Goal: Complete application form: Complete application form

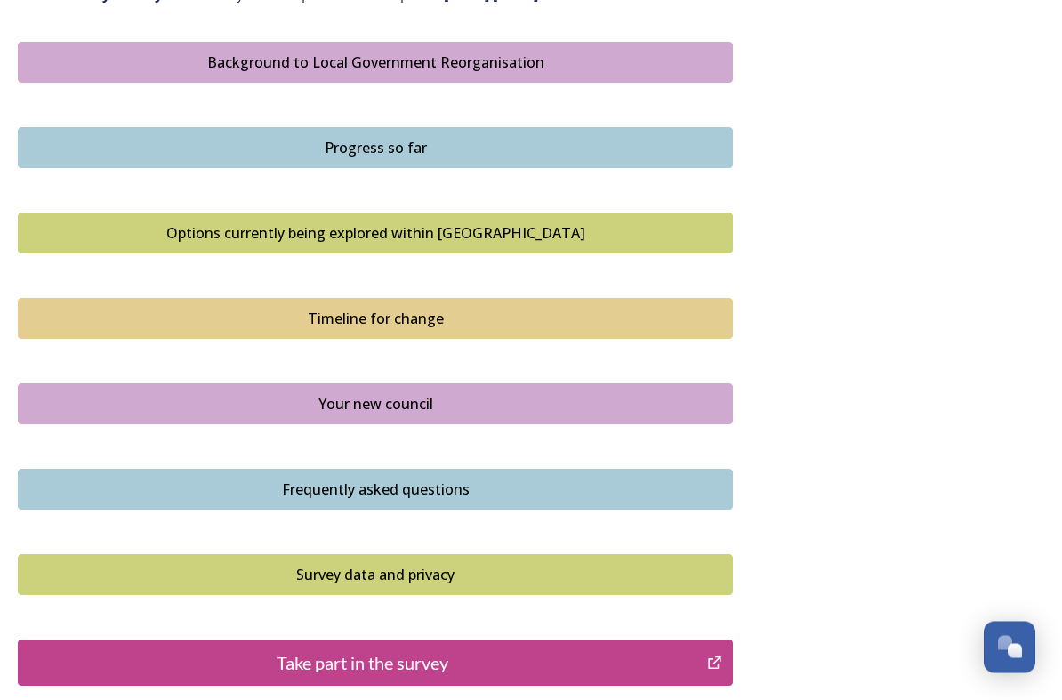
scroll to position [1198, 0]
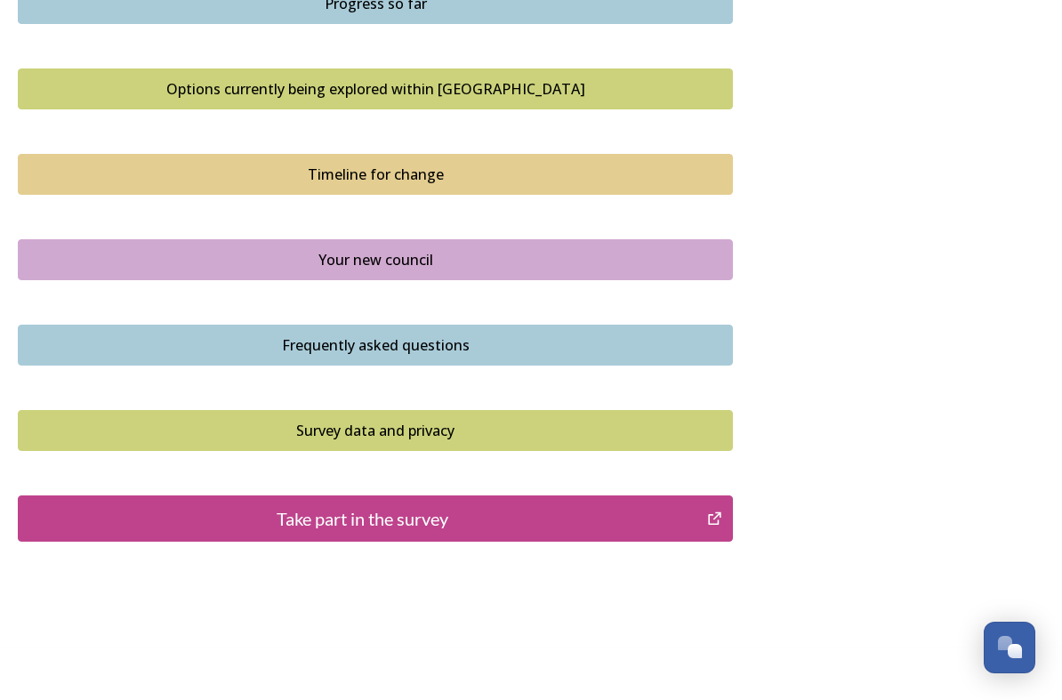
click at [99, 505] on div "Take part in the survey" at bounding box center [363, 518] width 670 height 27
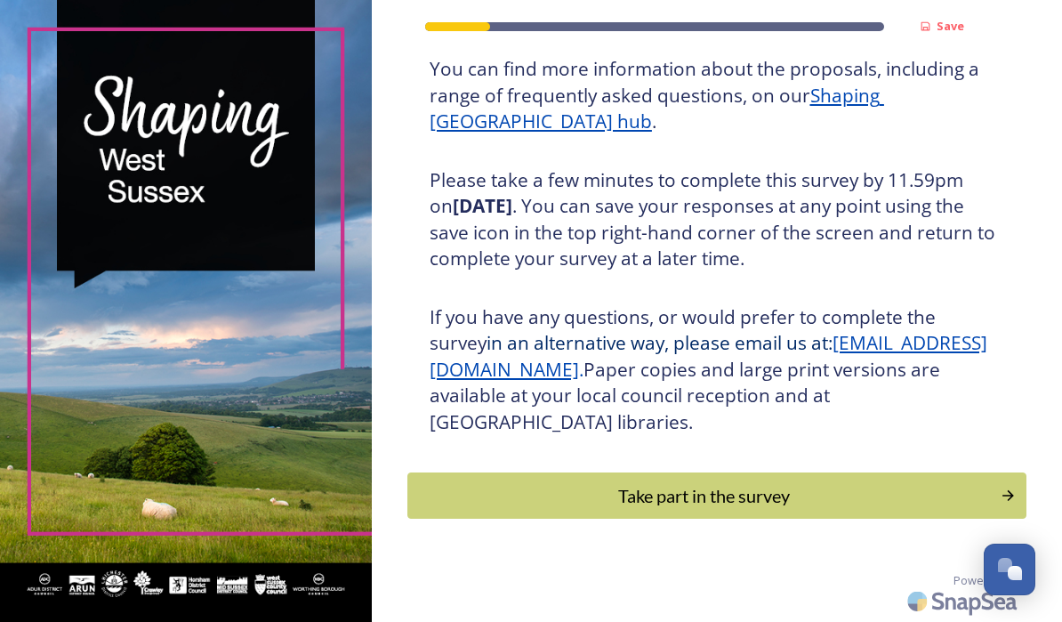
scroll to position [274, 0]
click at [883, 504] on div "Take part in the survey" at bounding box center [704, 495] width 574 height 27
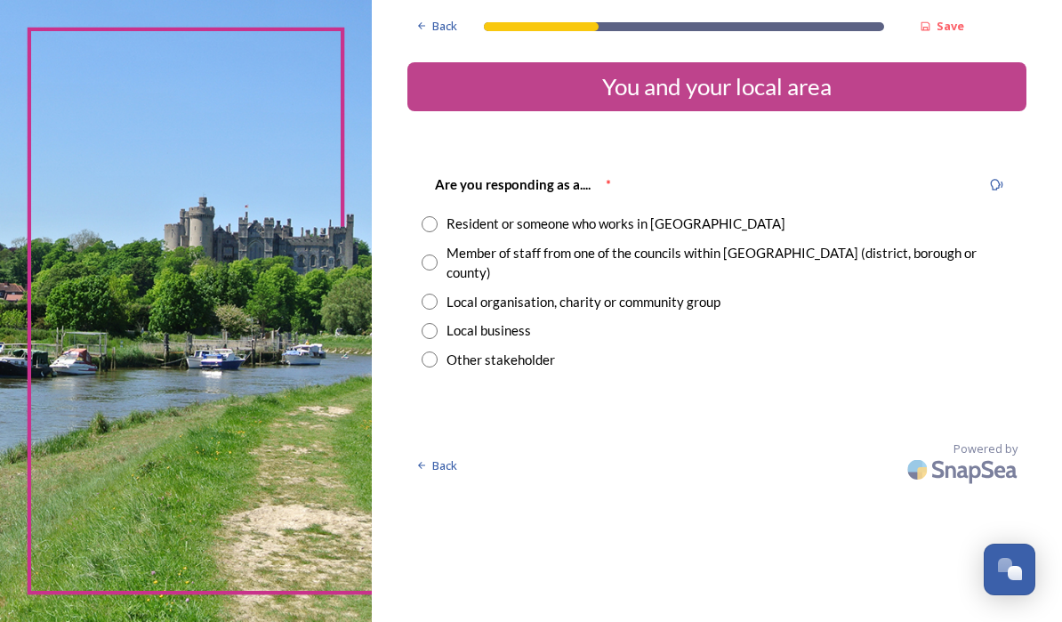
click at [773, 217] on div "Resident or someone who works in West Sussex" at bounding box center [616, 224] width 339 height 20
radio input "true"
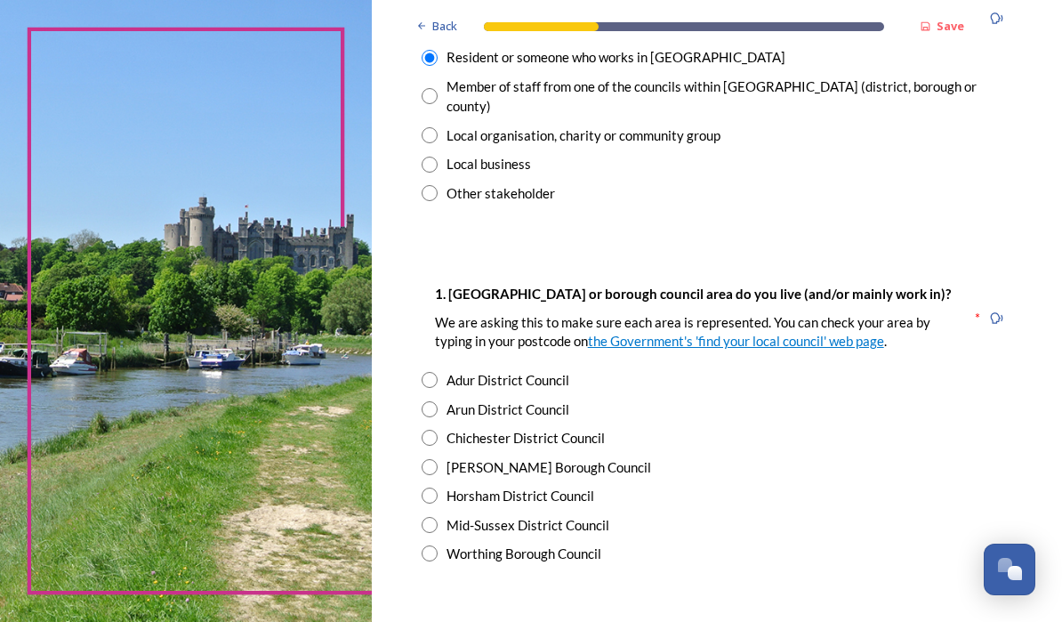
scroll to position [168, 0]
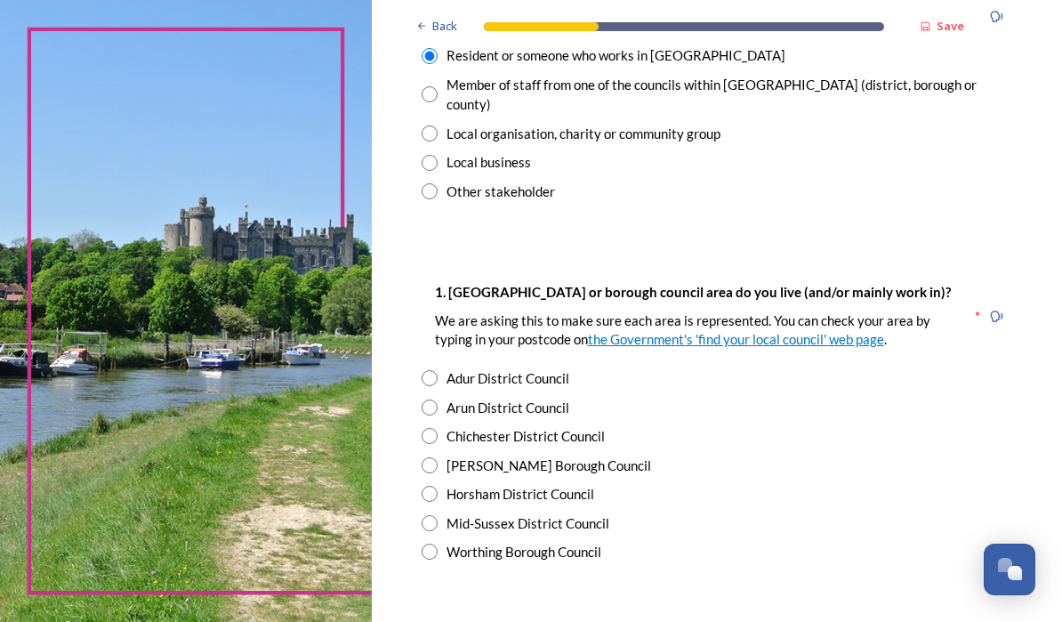
click at [632, 389] on div "Adur District Council" at bounding box center [717, 378] width 591 height 20
radio input "true"
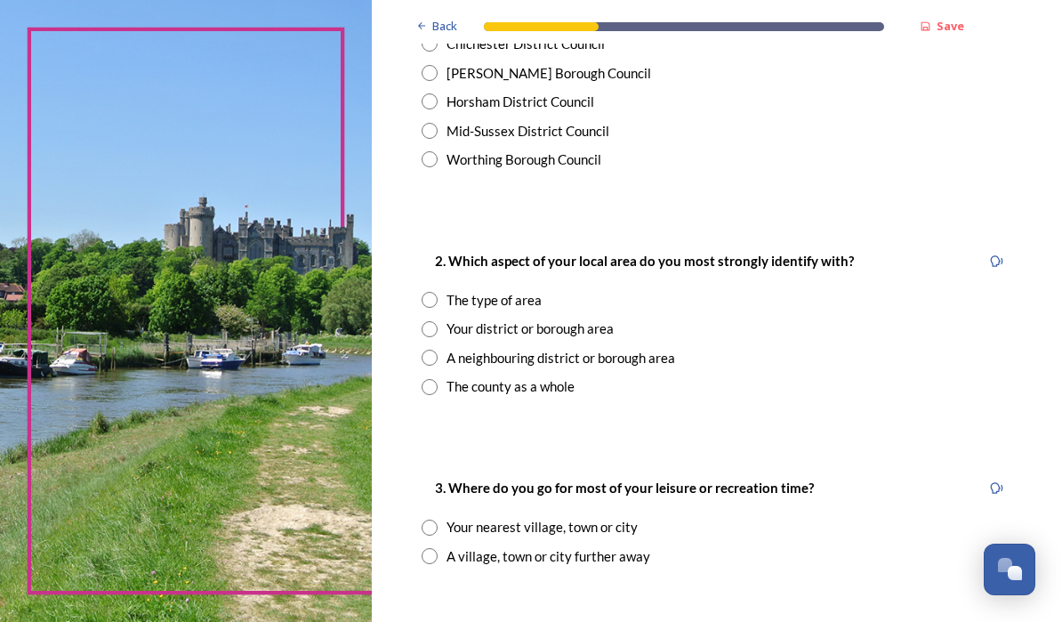
scroll to position [560, 0]
click at [614, 338] on div "Your district or borough area" at bounding box center [530, 329] width 167 height 20
radio input "true"
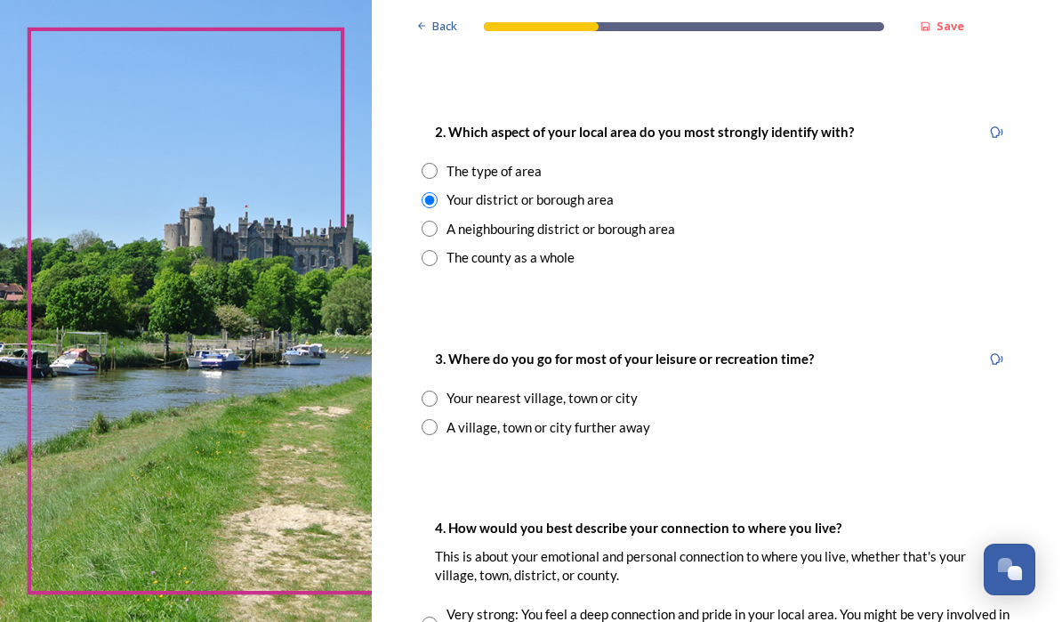
scroll to position [722, 0]
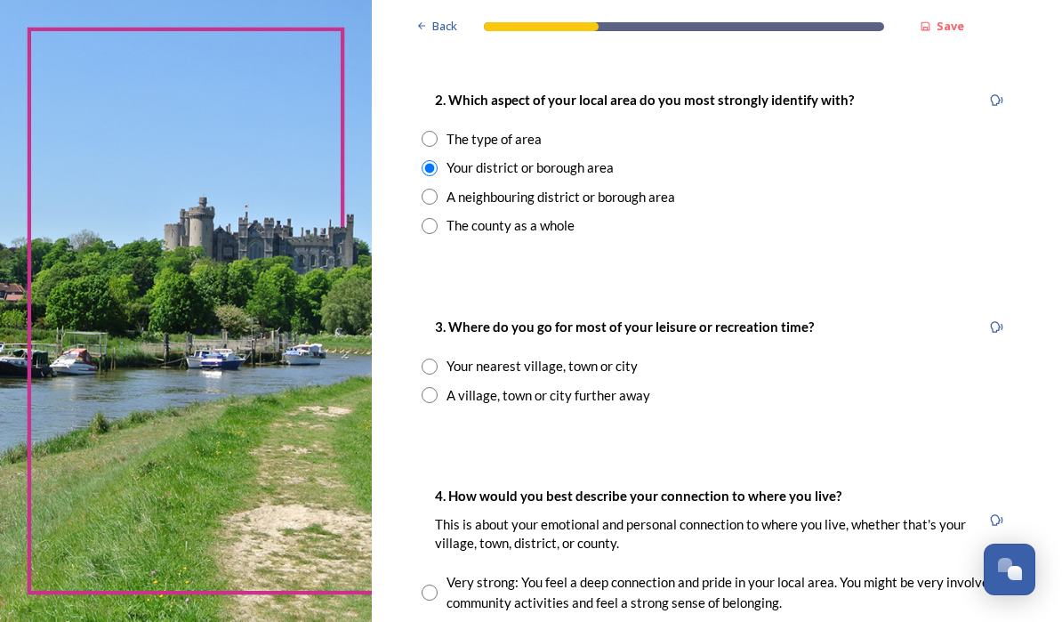
click at [638, 376] on div "Your nearest village, town or city" at bounding box center [542, 366] width 191 height 20
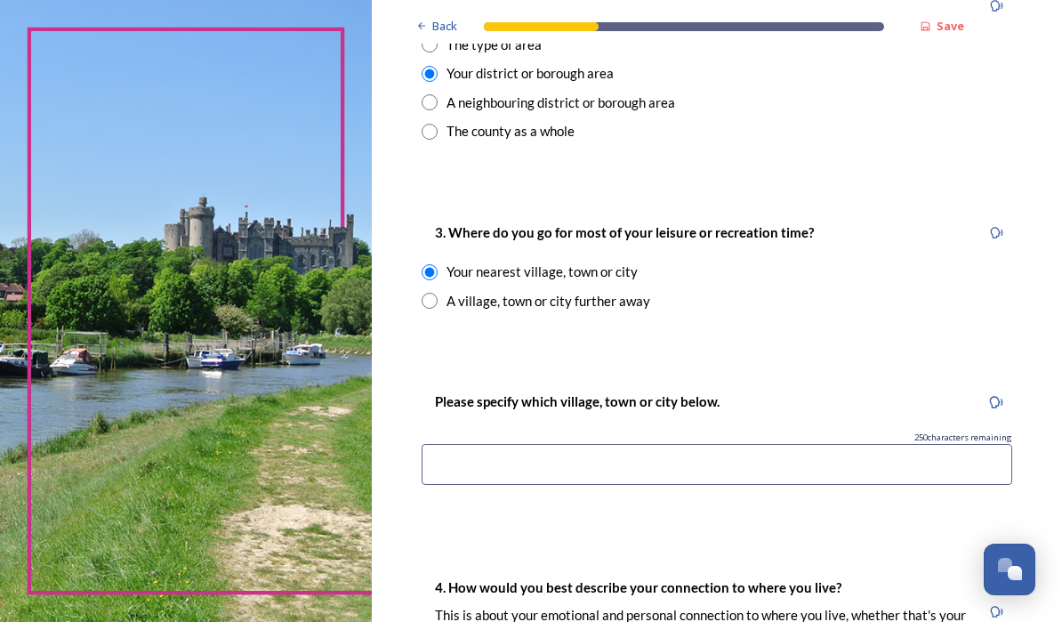
scroll to position [824, 0]
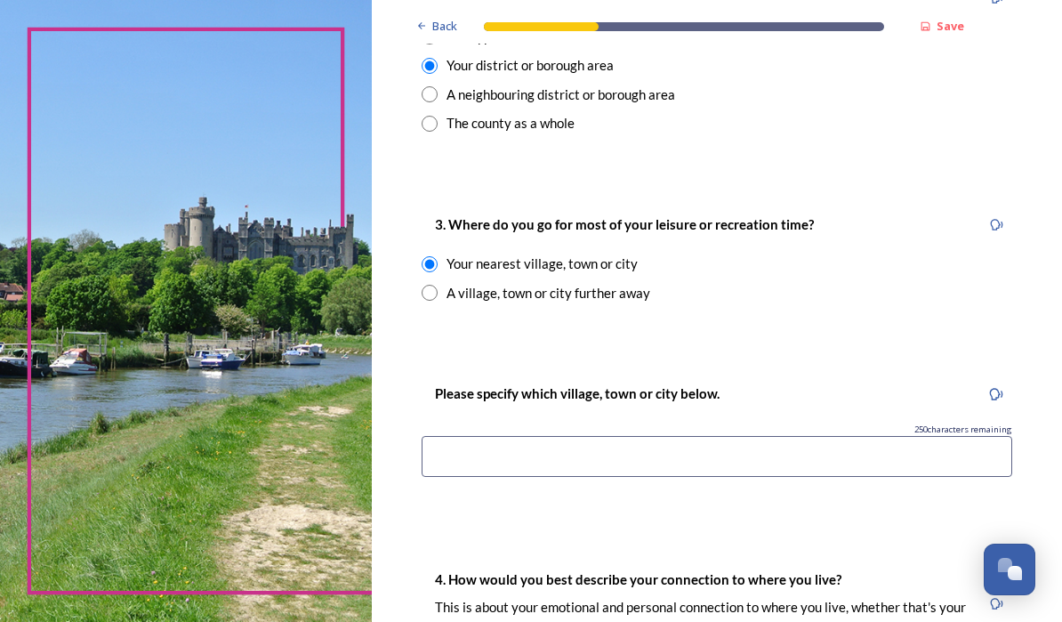
click at [650, 294] on div "A village, town or city further away" at bounding box center [549, 293] width 204 height 20
radio input "false"
radio input "true"
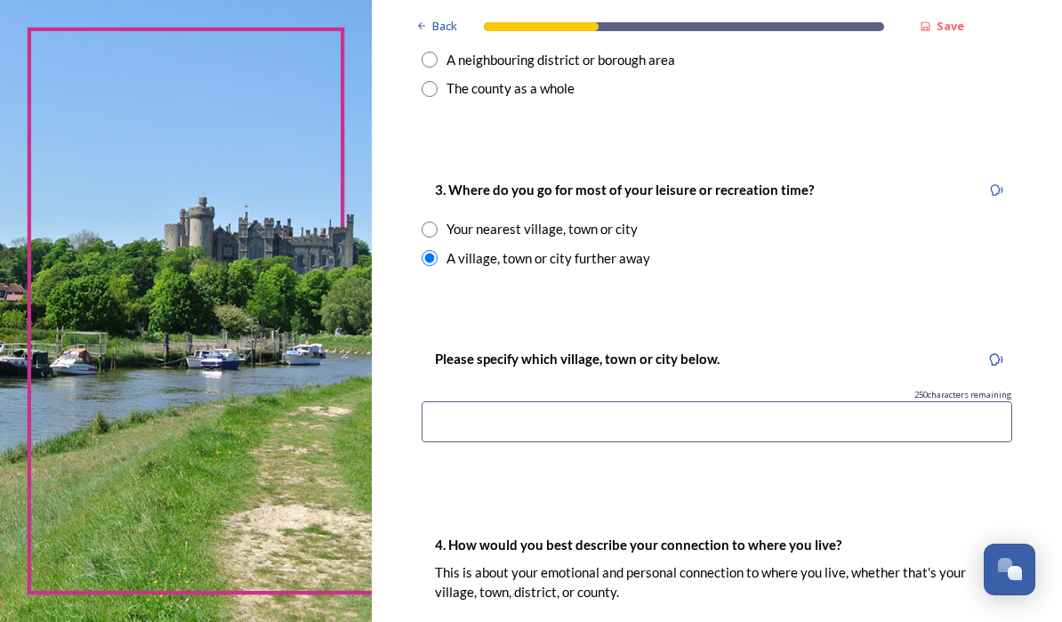
scroll to position [859, 0]
click at [638, 232] on div "Your nearest village, town or city" at bounding box center [542, 229] width 191 height 20
click at [650, 259] on div "A village, town or city further away" at bounding box center [549, 258] width 204 height 20
radio input "false"
radio input "true"
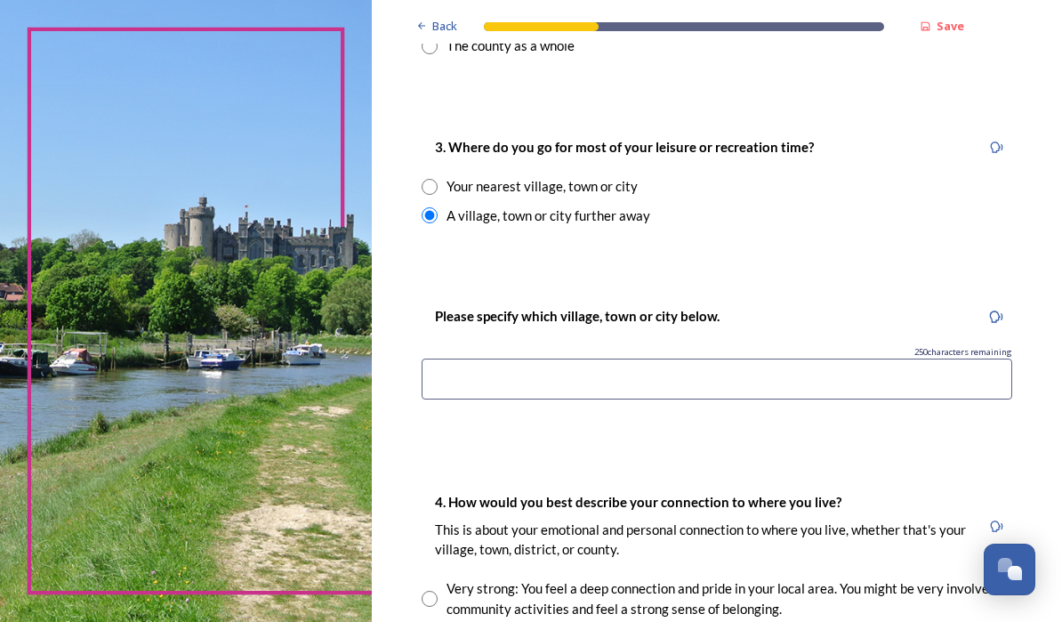
scroll to position [901, 0]
click at [821, 387] on input at bounding box center [717, 379] width 591 height 41
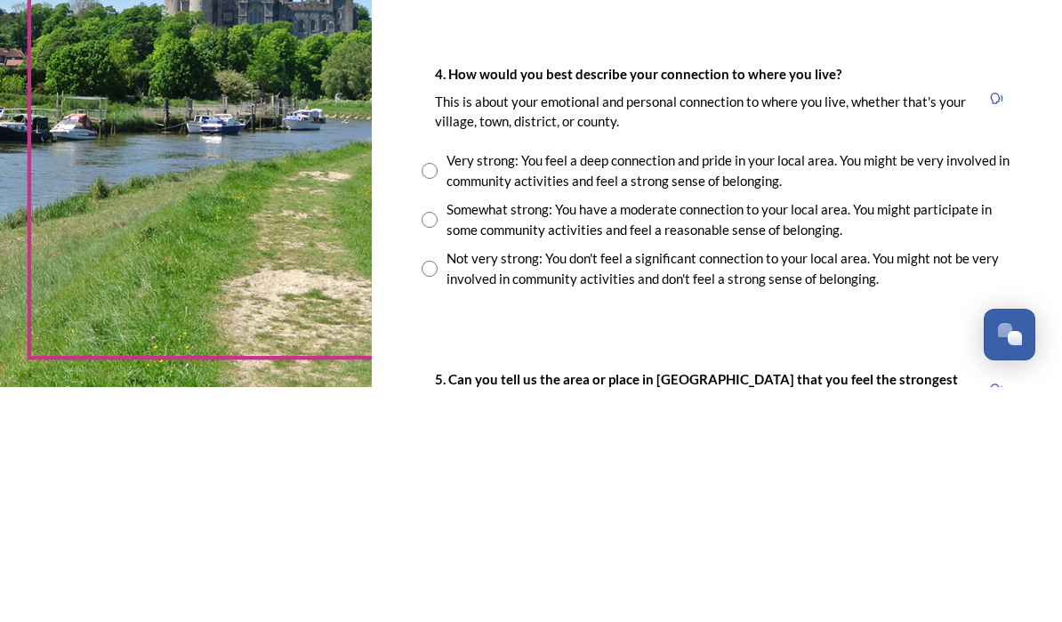
scroll to position [1094, 0]
type input "We travel all over the cointy"
click at [931, 434] on div "Somewhat strong: You have a moderate connection to your local area. You might p…" at bounding box center [730, 454] width 566 height 40
radio input "true"
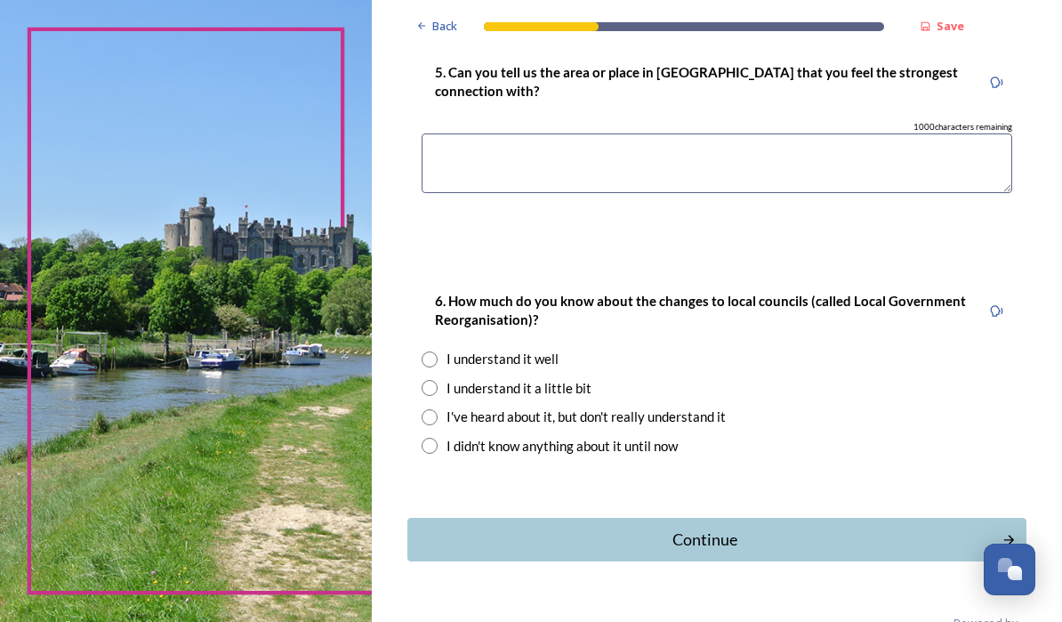
scroll to position [1636, 0]
click at [438, 384] on input "radio" at bounding box center [430, 388] width 16 height 16
radio input "true"
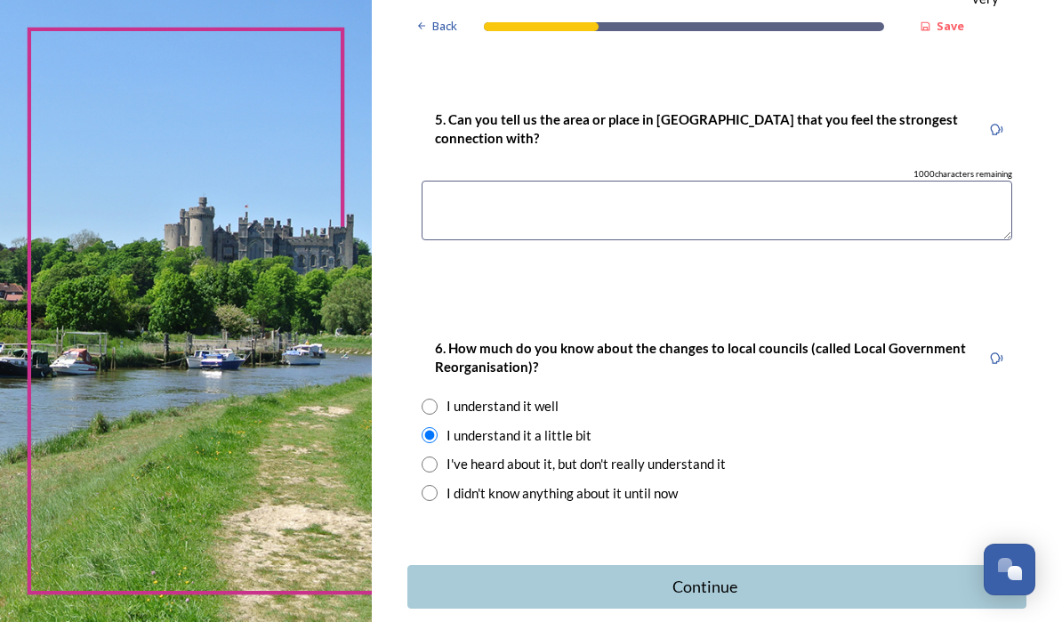
scroll to position [1581, 0]
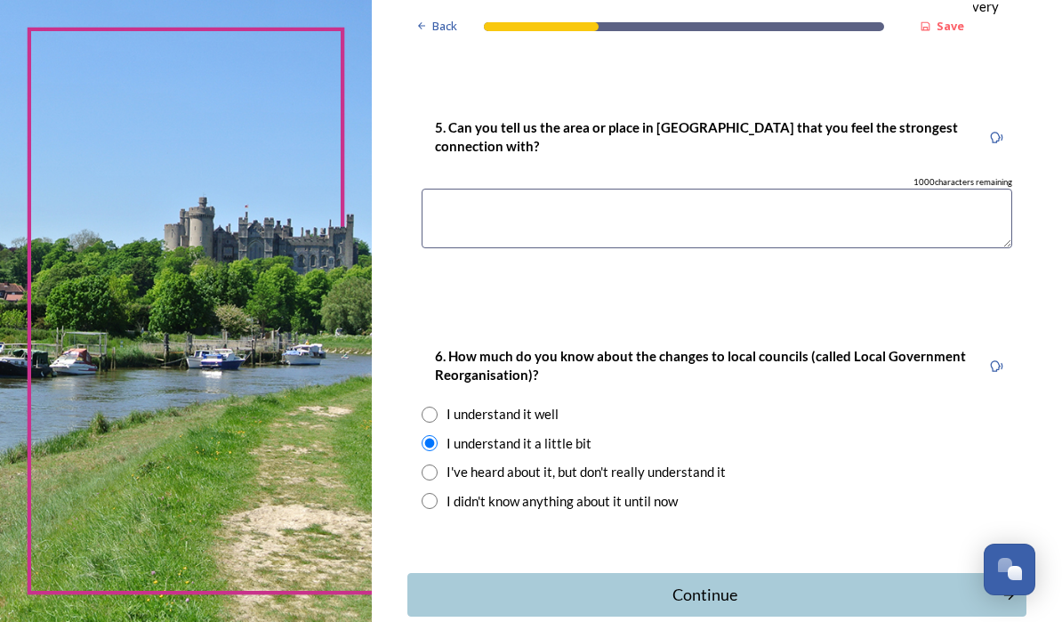
click at [930, 223] on textarea at bounding box center [717, 219] width 591 height 60
type textarea "The coast and the Downs"
click at [899, 584] on div "Continue" at bounding box center [705, 595] width 576 height 24
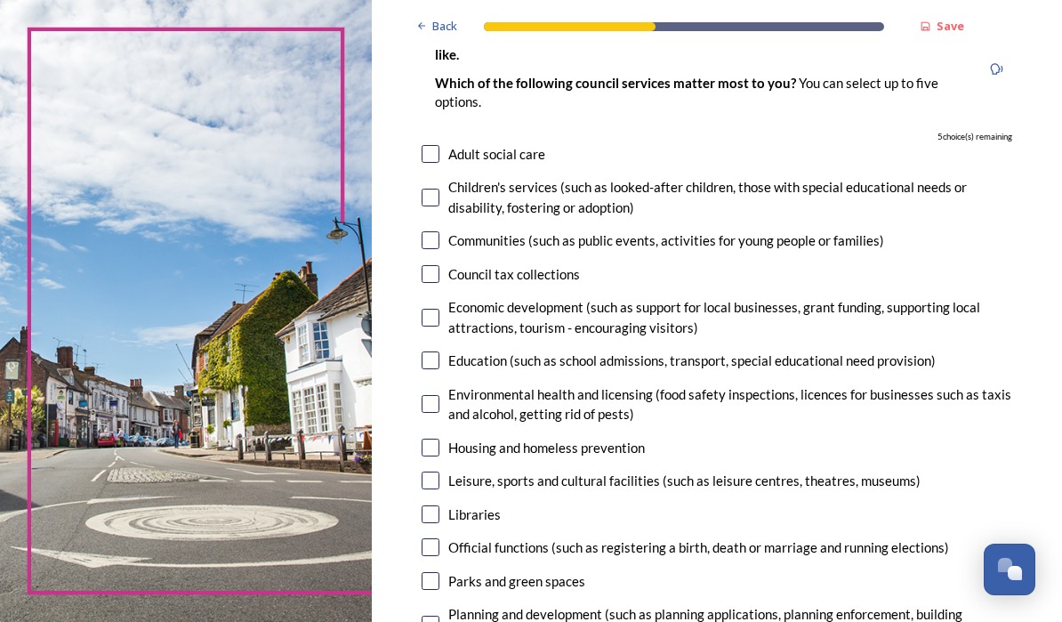
scroll to position [148, 0]
click at [927, 359] on div "Education (such as school admissions, transport, special educational need provi…" at bounding box center [692, 361] width 488 height 20
checkbox input "true"
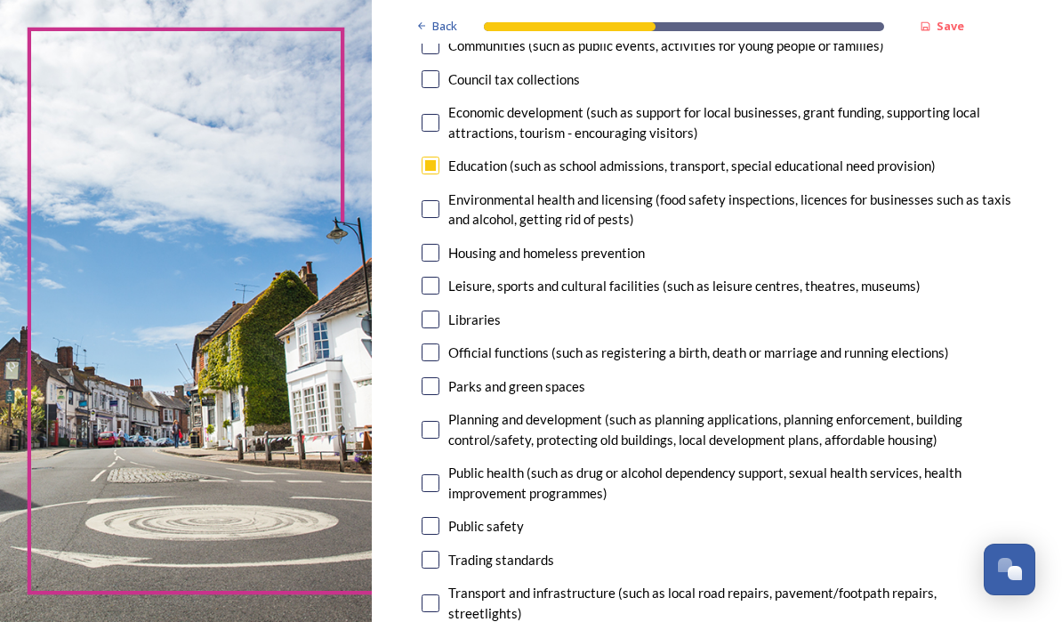
scroll to position [383, 0]
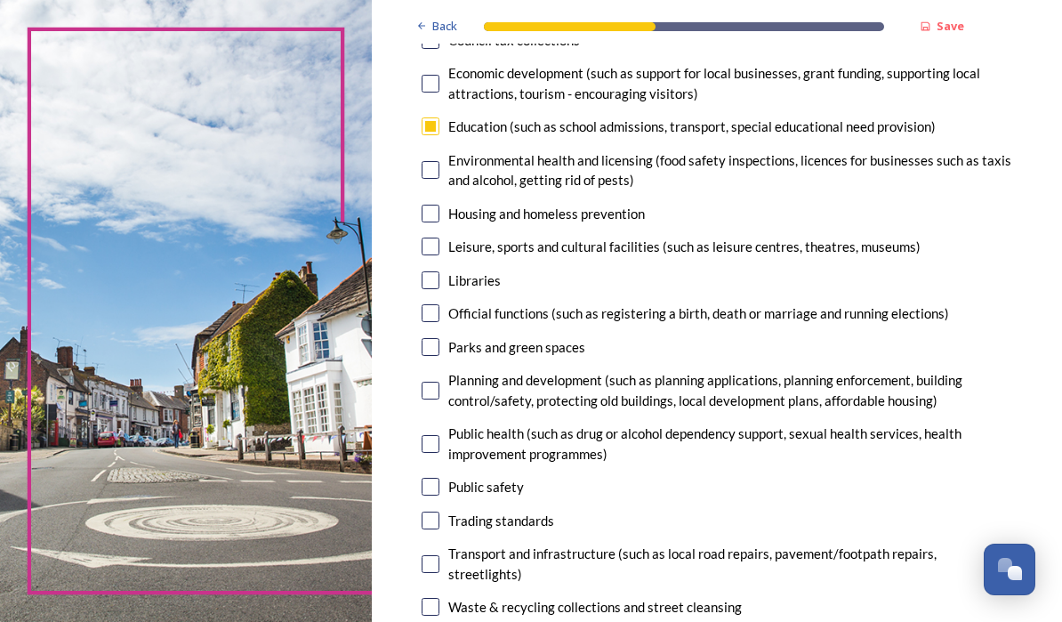
click at [921, 248] on div "Leisure, sports and cultural facilities (such as leisure centres, theatres, mus…" at bounding box center [684, 247] width 472 height 20
checkbox input "true"
click at [887, 346] on div "Parks and green spaces" at bounding box center [717, 347] width 591 height 20
checkbox input "true"
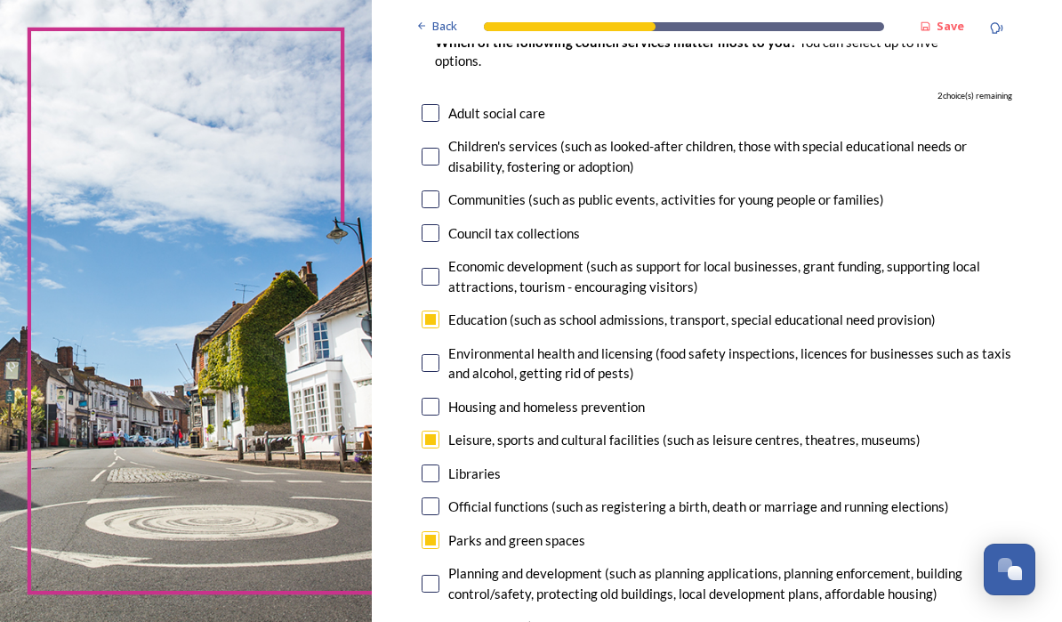
scroll to position [192, 0]
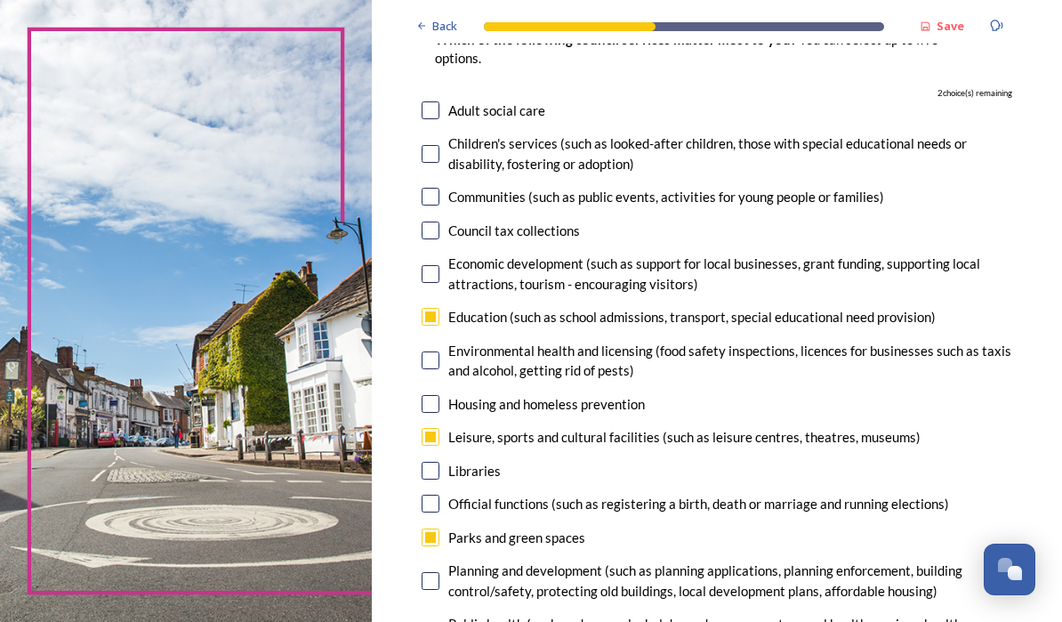
click at [555, 463] on div "Libraries" at bounding box center [717, 471] width 591 height 20
checkbox input "true"
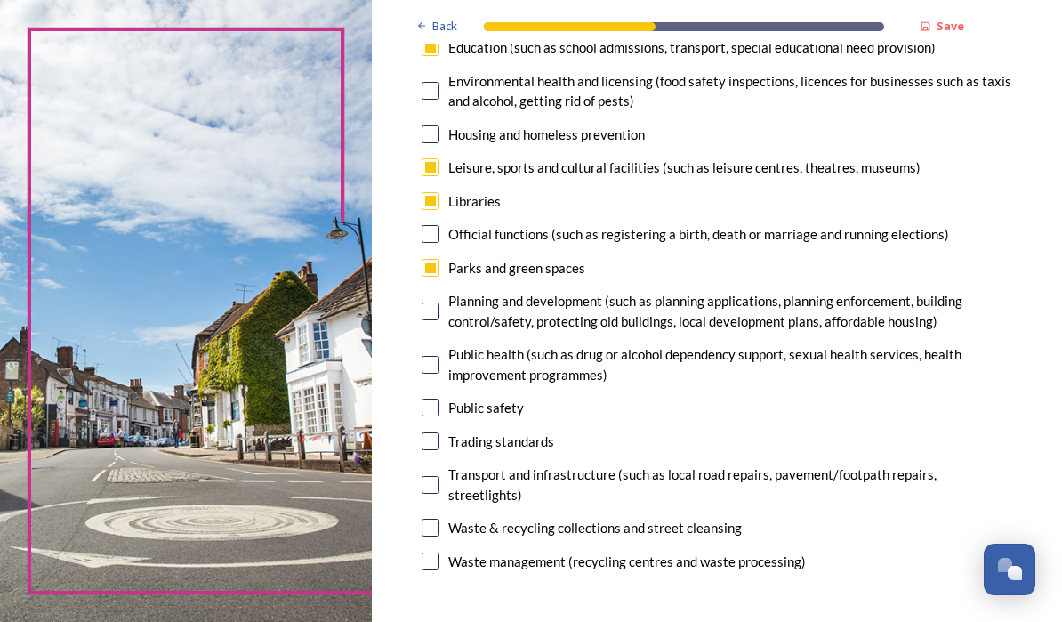
scroll to position [462, 0]
click at [899, 305] on div "Planning and development (such as planning applications, planning enforcement, …" at bounding box center [730, 311] width 564 height 40
checkbox input "true"
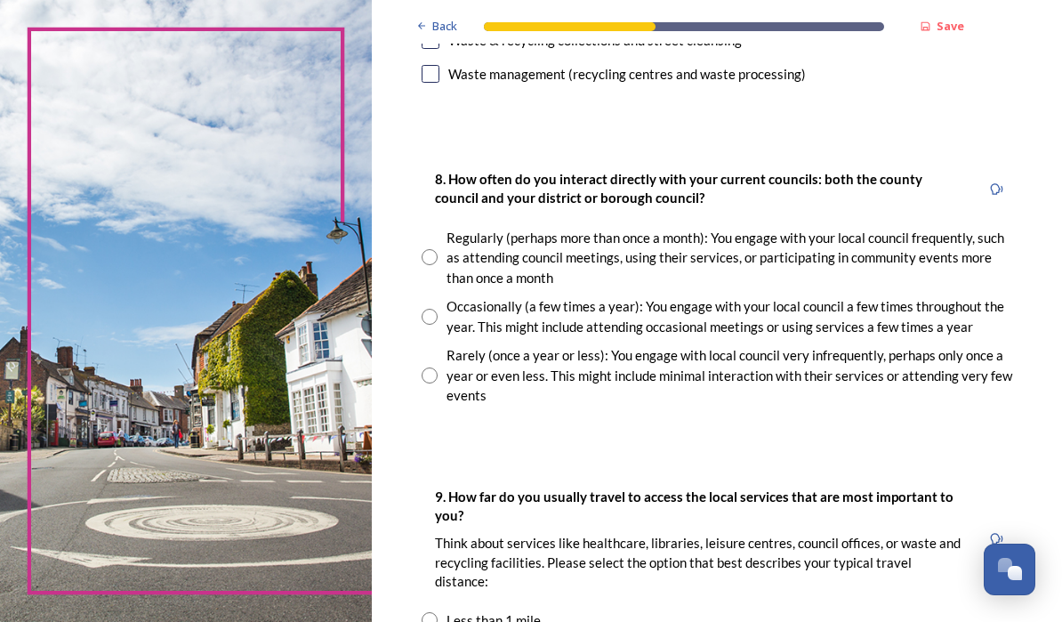
scroll to position [949, 0]
click at [936, 314] on div "Occasionally (a few times a year): You engage with your local council a few tim…" at bounding box center [730, 316] width 566 height 40
radio input "true"
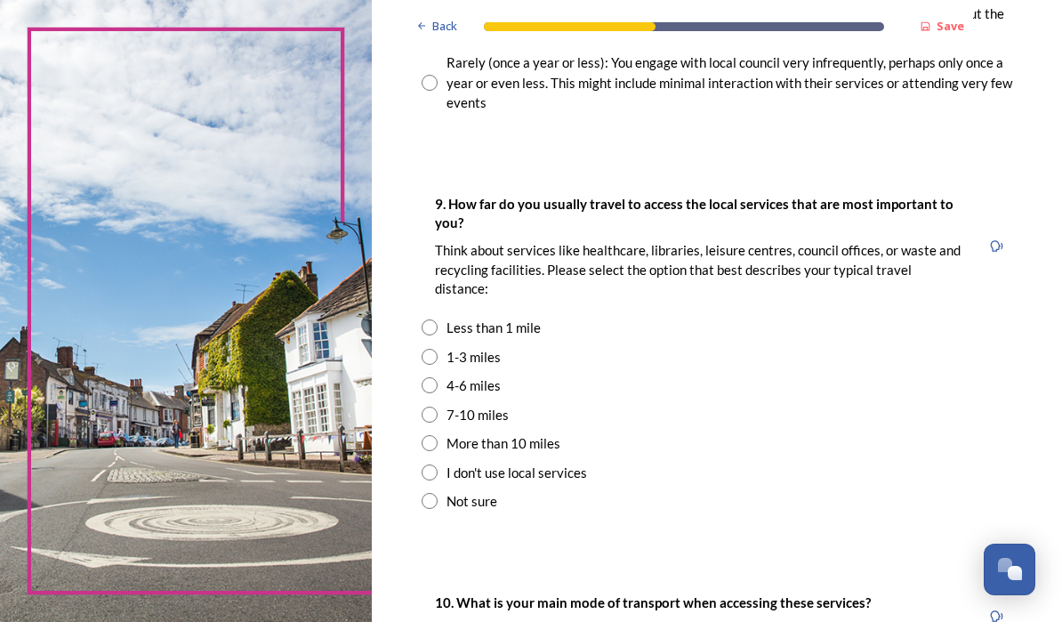
scroll to position [1269, 0]
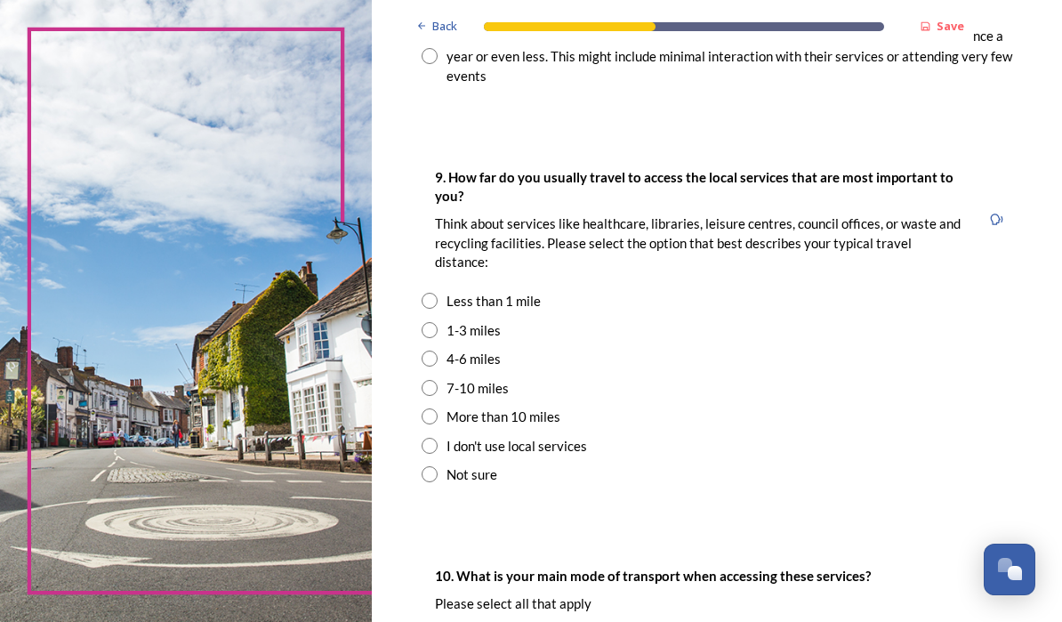
click at [541, 311] on div "Less than 1 mile" at bounding box center [494, 301] width 94 height 20
click at [553, 341] on div "1-3 miles" at bounding box center [717, 330] width 591 height 20
radio input "false"
radio input "true"
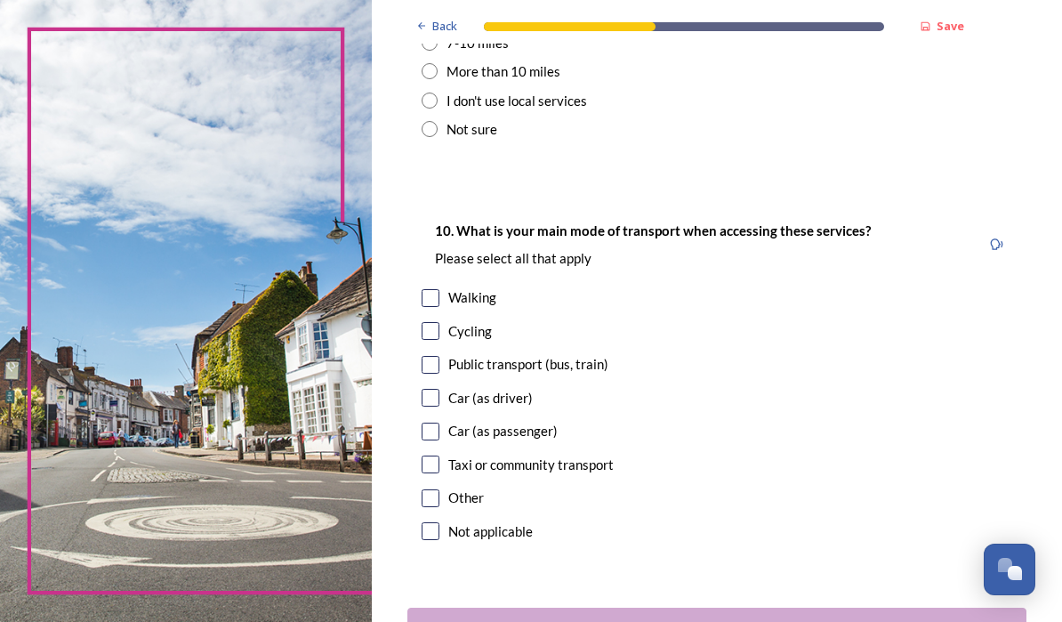
scroll to position [1615, 0]
click at [553, 307] on div "Walking" at bounding box center [717, 296] width 591 height 20
checkbox input "true"
click at [533, 407] on div "Car (as driver)" at bounding box center [490, 397] width 85 height 20
checkbox input "true"
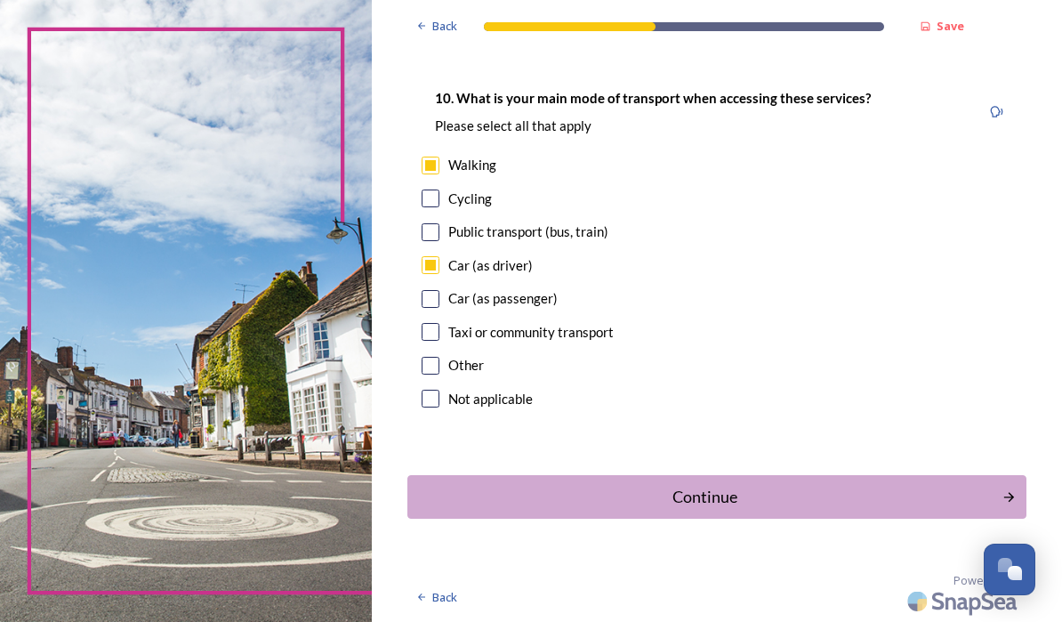
scroll to position [1760, 0]
click at [749, 508] on div "Continue" at bounding box center [705, 497] width 576 height 24
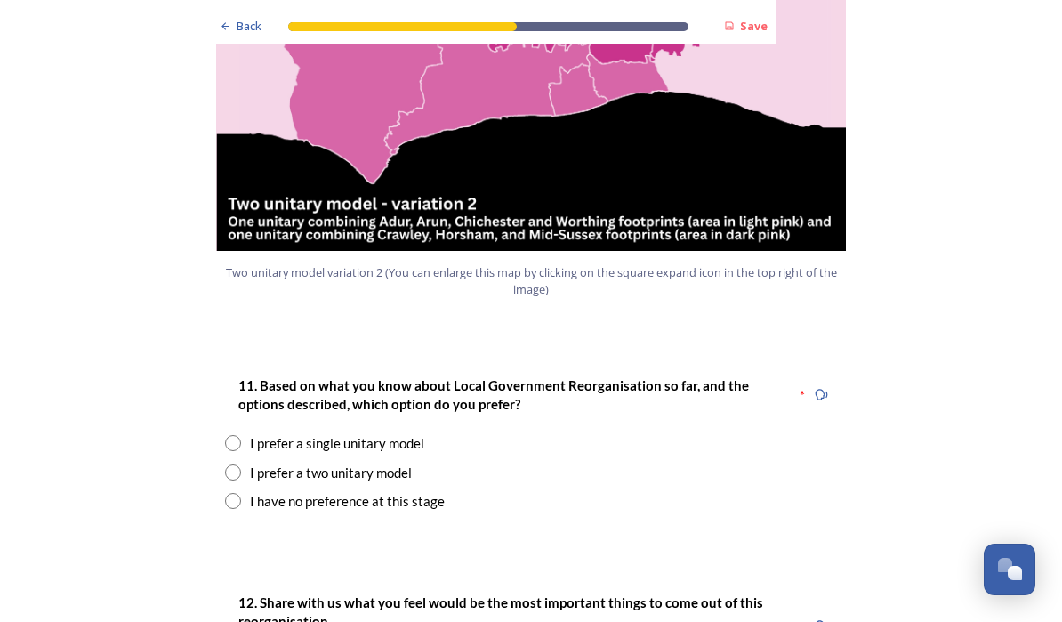
scroll to position [2115, 0]
click at [227, 464] on input "radio" at bounding box center [233, 472] width 16 height 16
radio input "true"
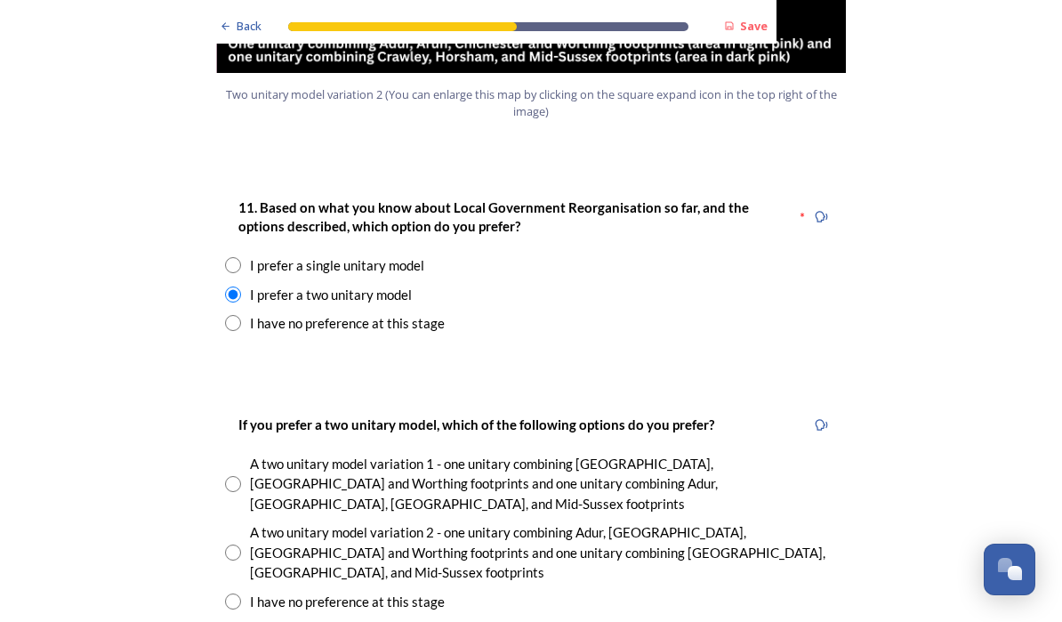
scroll to position [2293, 0]
click at [230, 544] on input "radio" at bounding box center [233, 552] width 16 height 16
radio input "true"
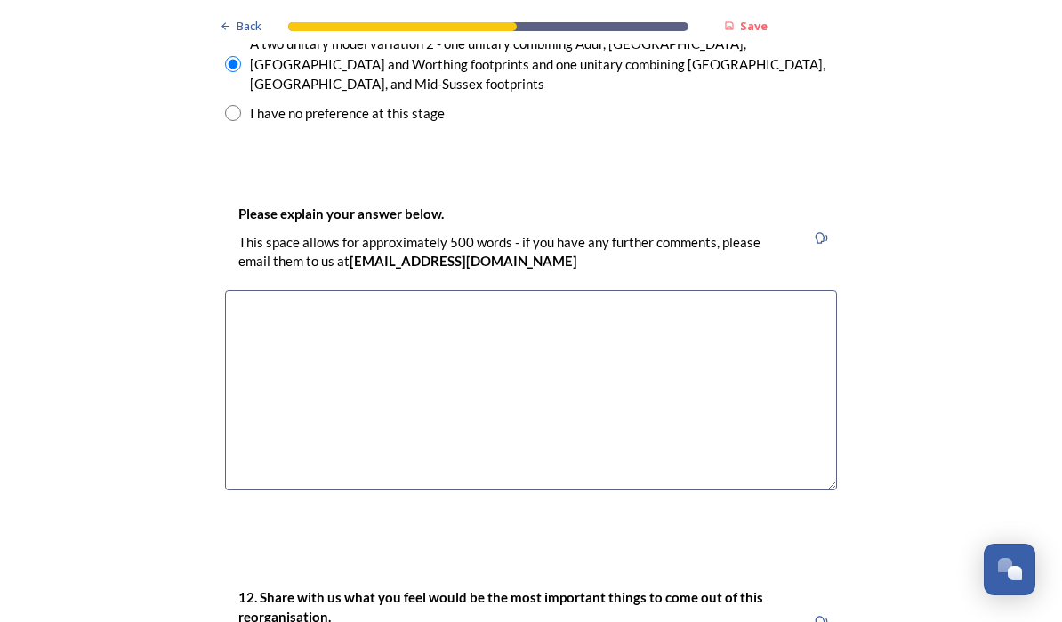
scroll to position [2781, 0]
click at [681, 290] on textarea at bounding box center [531, 390] width 612 height 200
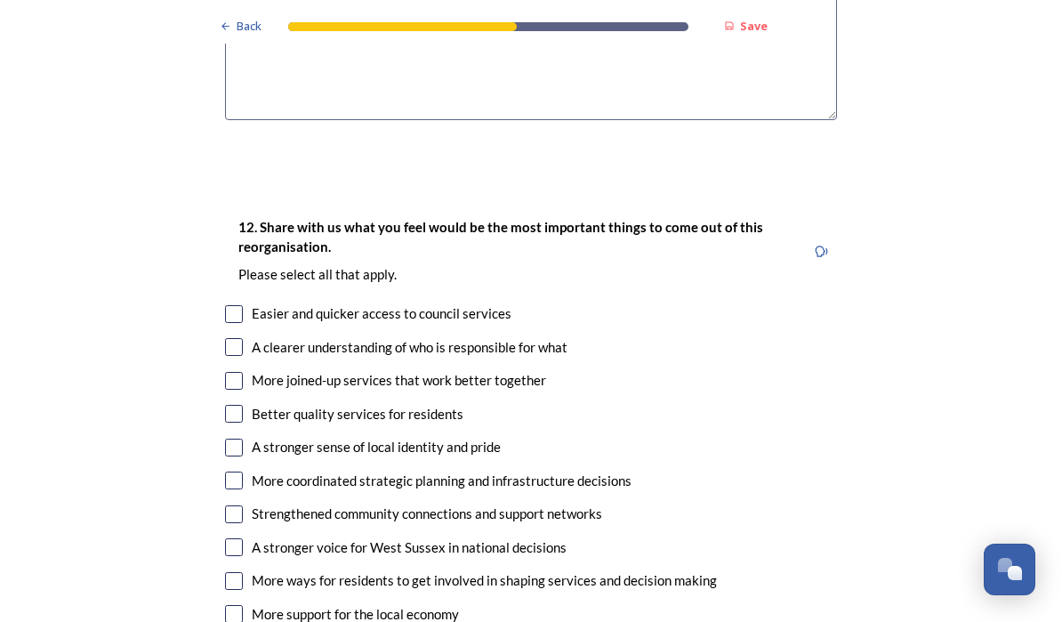
scroll to position [3151, 0]
type textarea "I feel Adur has more in common with other coastal towns than with the inland to…"
click at [231, 372] on input "checkbox" at bounding box center [234, 381] width 18 height 18
checkbox input "true"
click at [230, 439] on input "checkbox" at bounding box center [234, 448] width 18 height 18
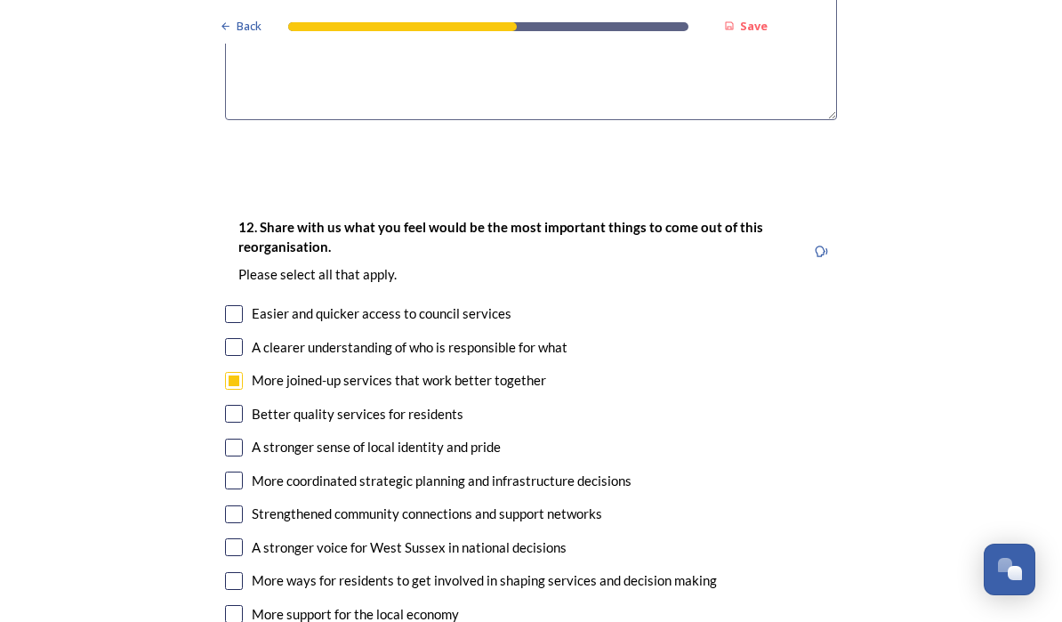
checkbox input "true"
click at [234, 472] on input "checkbox" at bounding box center [234, 481] width 18 height 18
checkbox input "true"
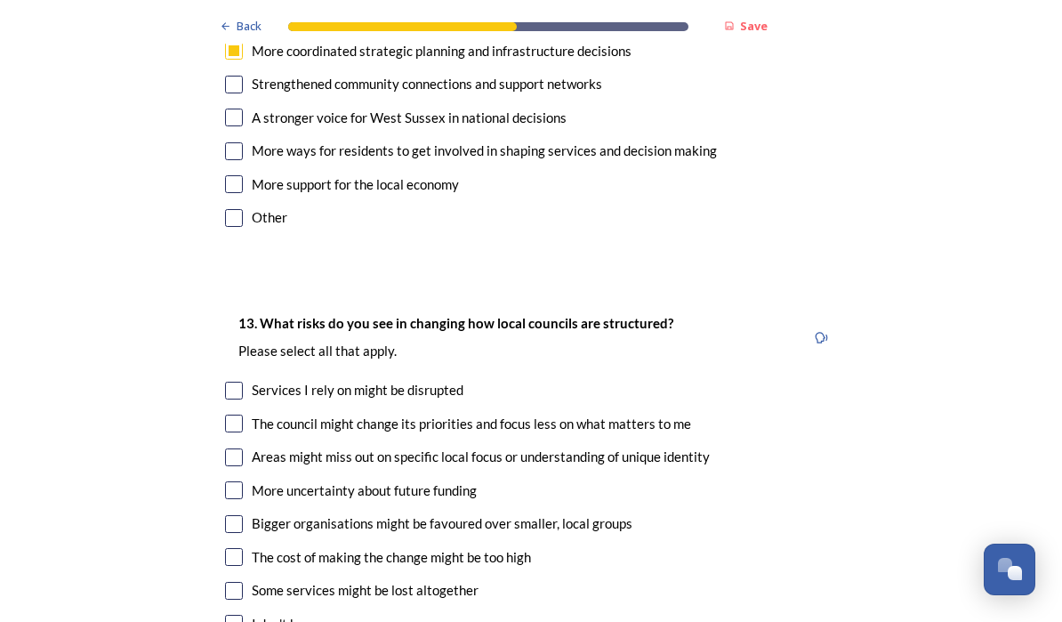
scroll to position [3581, 0]
click at [240, 415] on input "checkbox" at bounding box center [234, 424] width 18 height 18
checkbox input "true"
click at [238, 448] on input "checkbox" at bounding box center [234, 457] width 18 height 18
checkbox input "true"
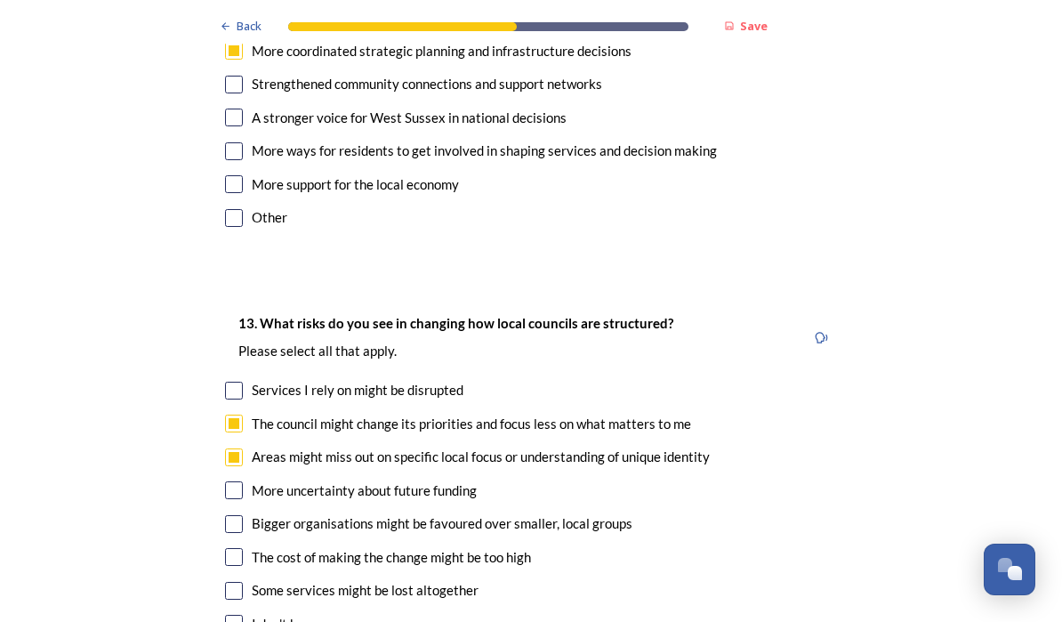
click at [238, 515] on input "checkbox" at bounding box center [234, 524] width 18 height 18
checkbox input "true"
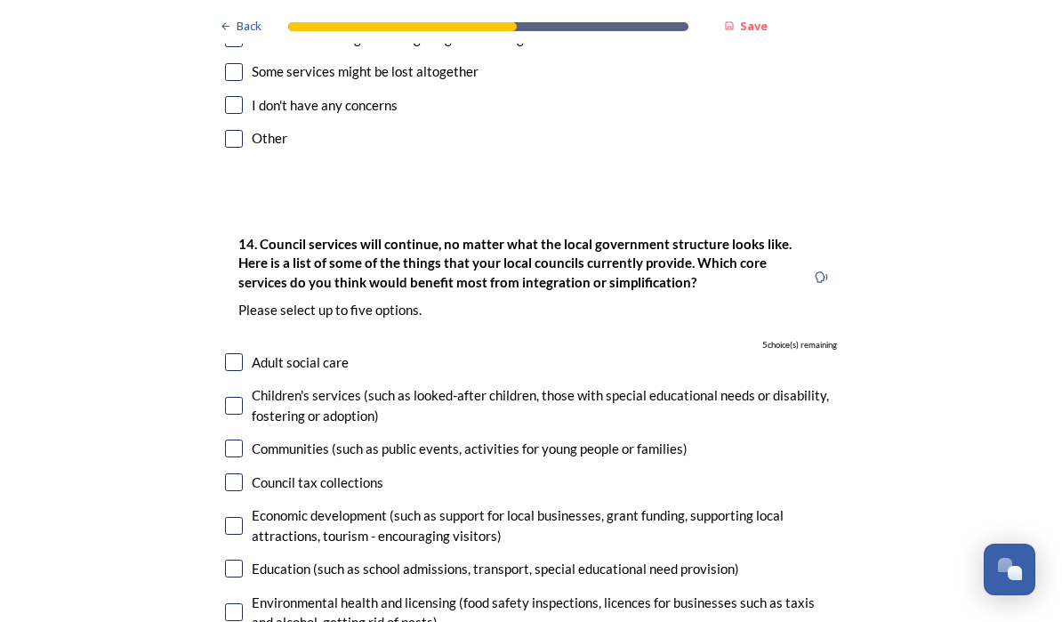
scroll to position [4098, 0]
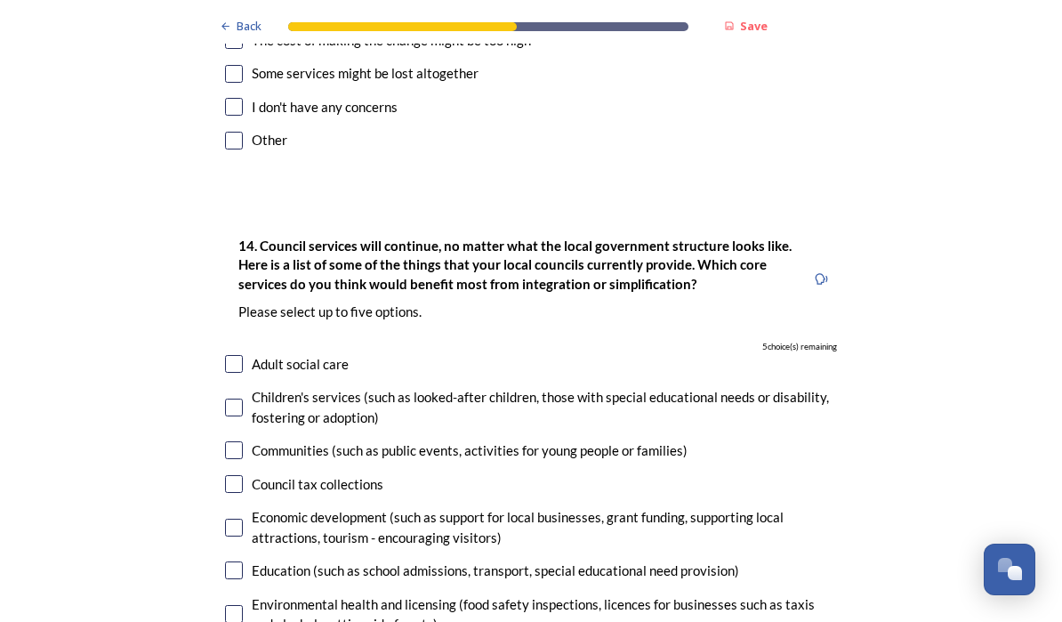
click at [234, 519] on input "checkbox" at bounding box center [234, 528] width 18 height 18
checkbox input "true"
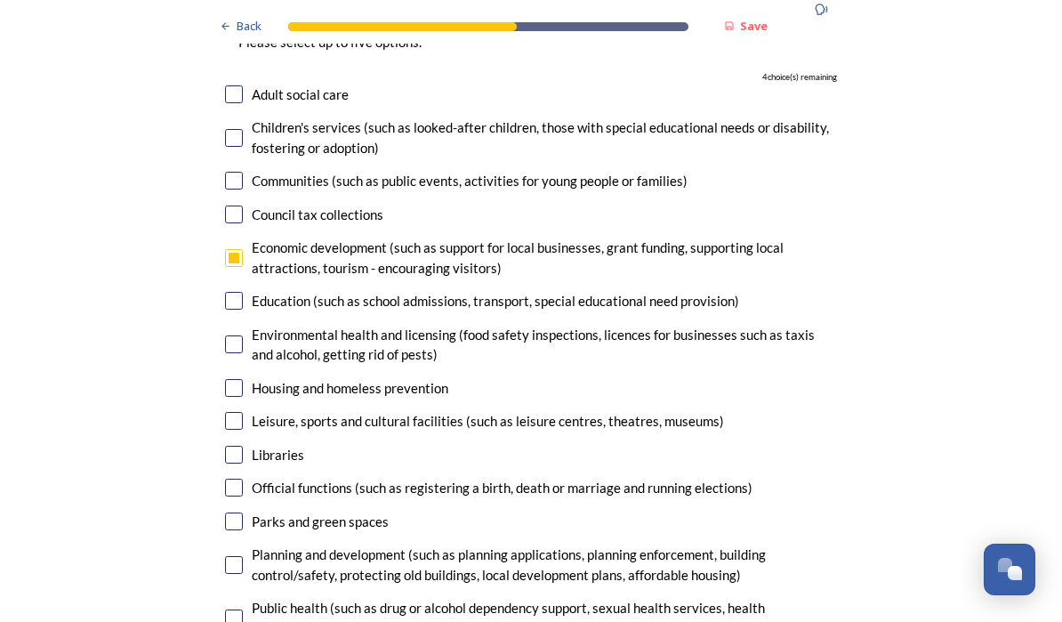
scroll to position [4367, 0]
click at [242, 556] on input "checkbox" at bounding box center [234, 565] width 18 height 18
checkbox input "true"
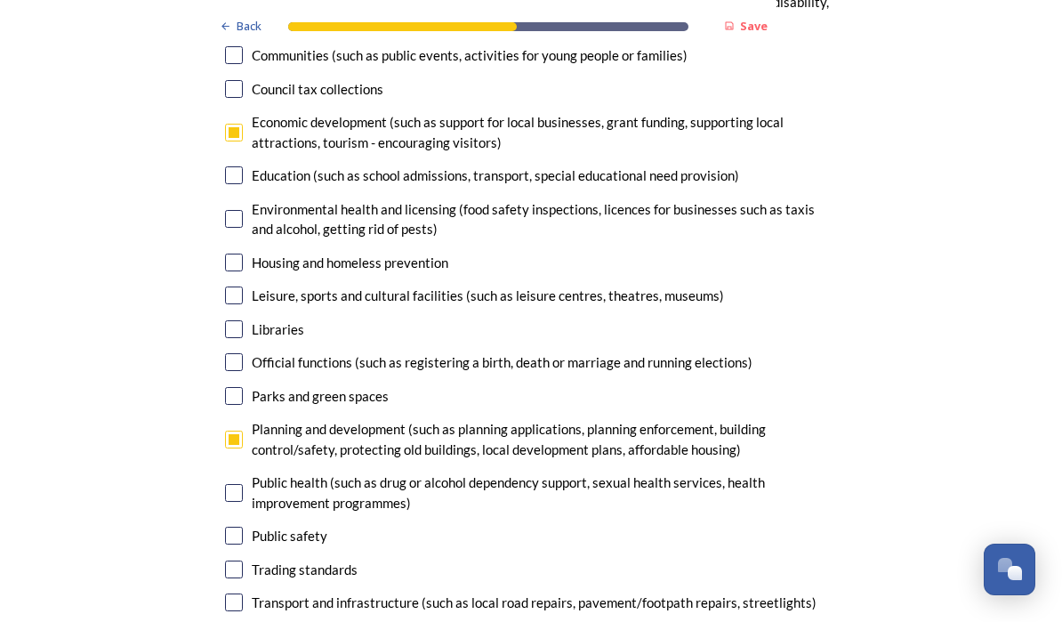
scroll to position [4495, 0]
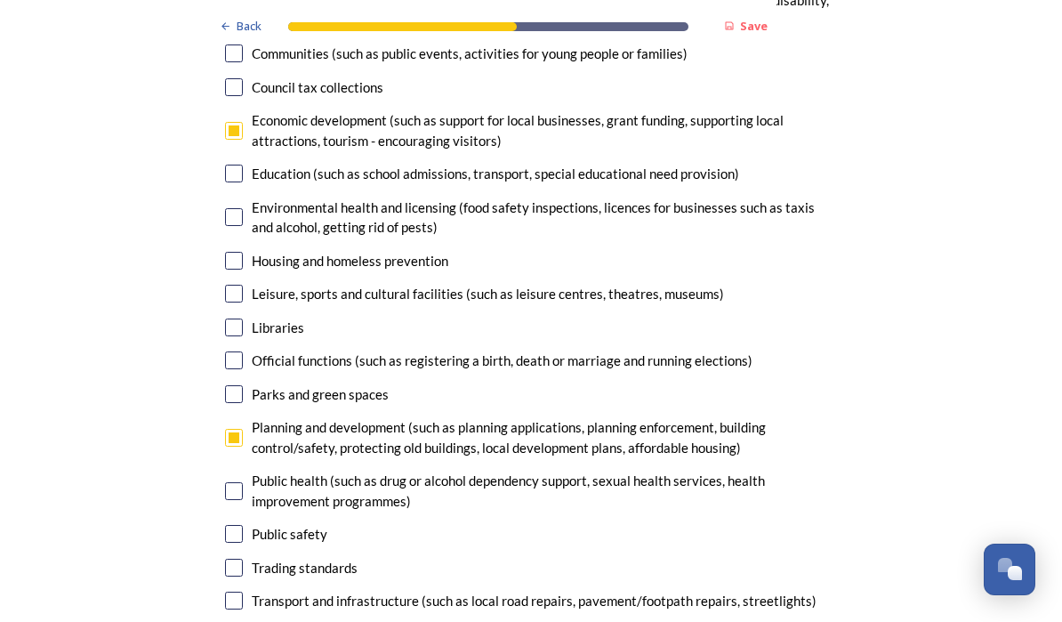
click at [241, 592] on input "checkbox" at bounding box center [234, 601] width 18 height 18
checkbox input "true"
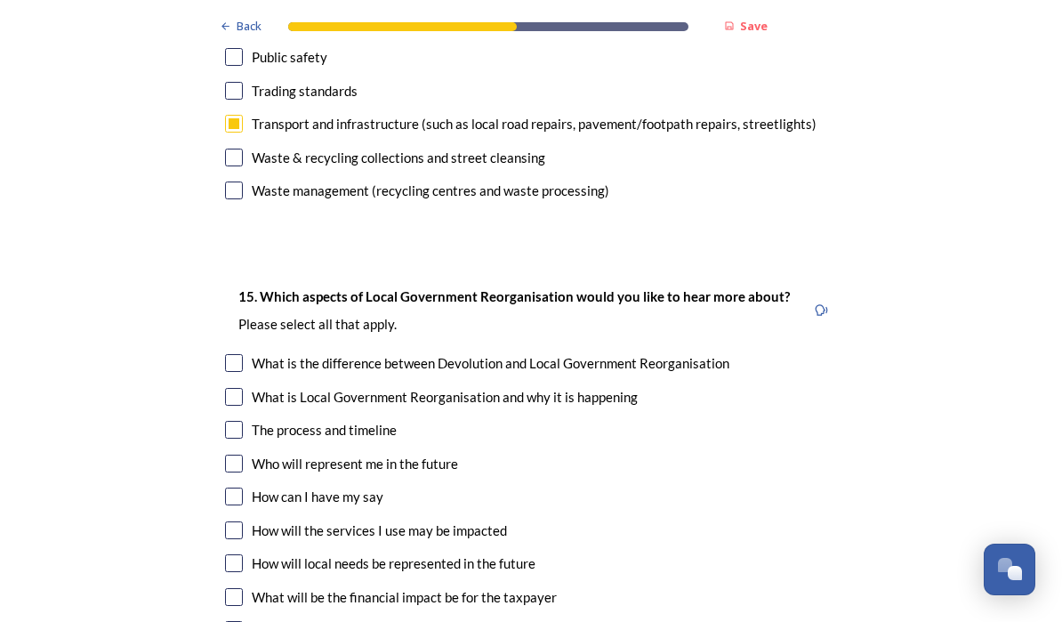
scroll to position [4976, 0]
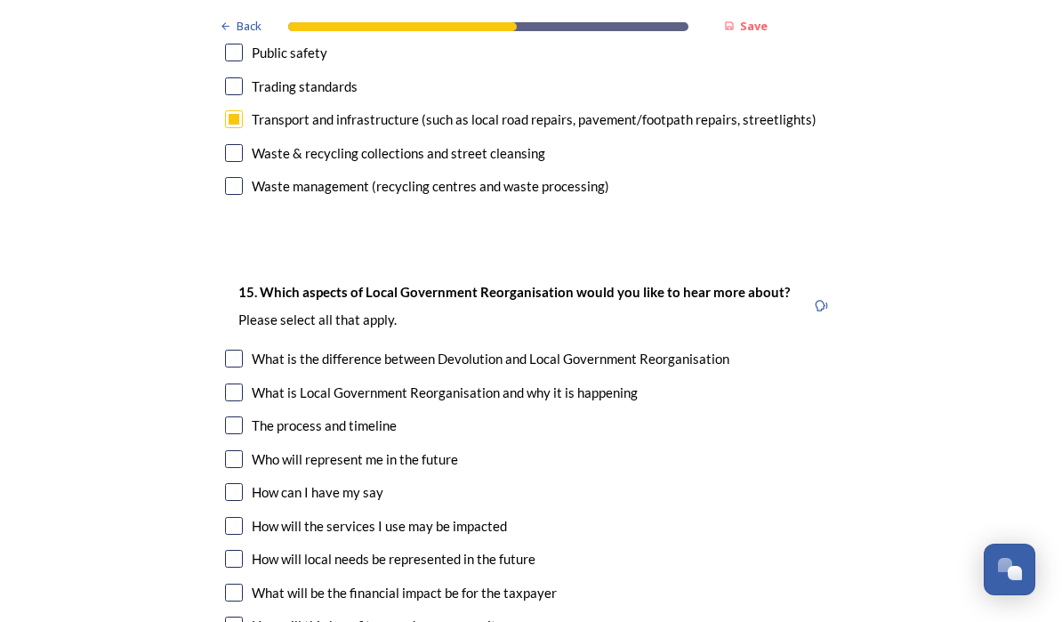
click at [232, 416] on input "checkbox" at bounding box center [234, 425] width 18 height 18
checkbox input "true"
click at [234, 450] on input "checkbox" at bounding box center [234, 459] width 18 height 18
checkbox input "true"
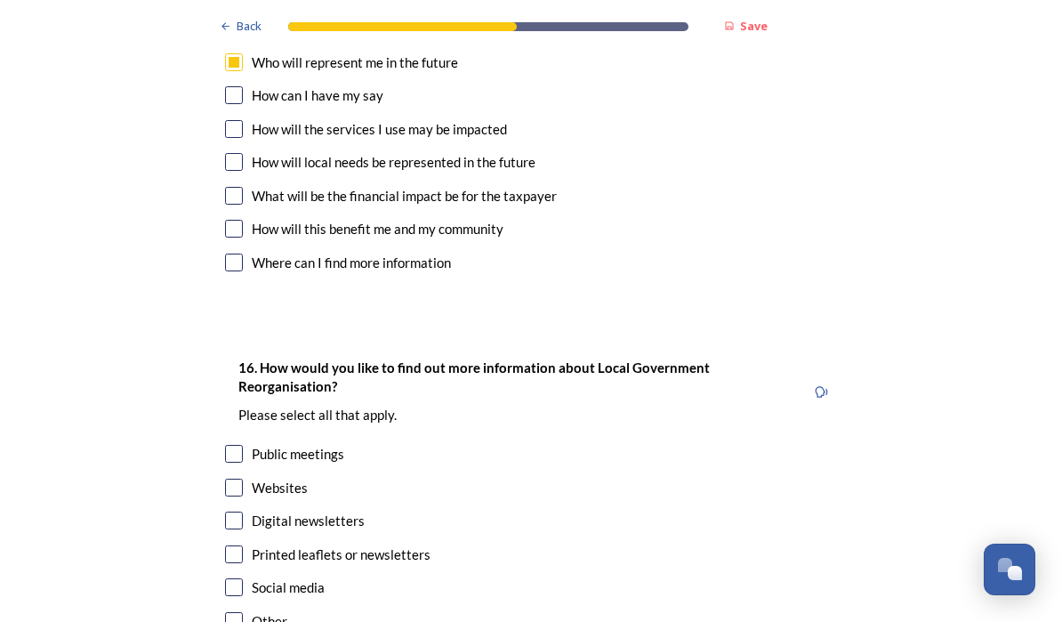
scroll to position [5373, 0]
click at [237, 479] on input "checkbox" at bounding box center [234, 488] width 18 height 18
checkbox input "true"
click at [233, 512] on input "checkbox" at bounding box center [234, 521] width 18 height 18
checkbox input "true"
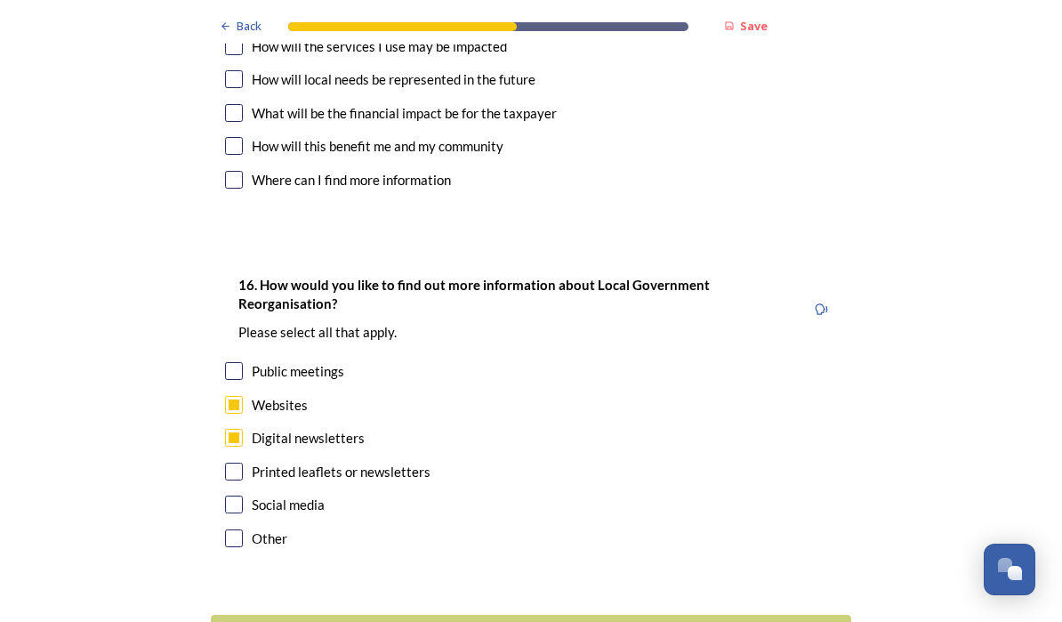
scroll to position [5455, 0]
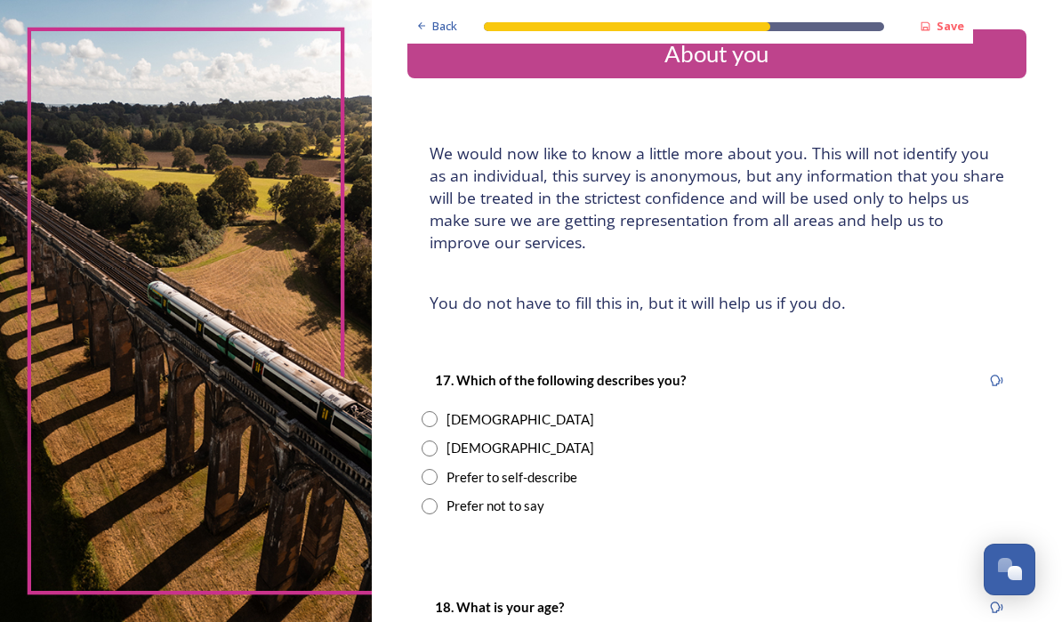
scroll to position [34, 0]
click at [524, 437] on div "Male" at bounding box center [521, 447] width 148 height 20
radio input "true"
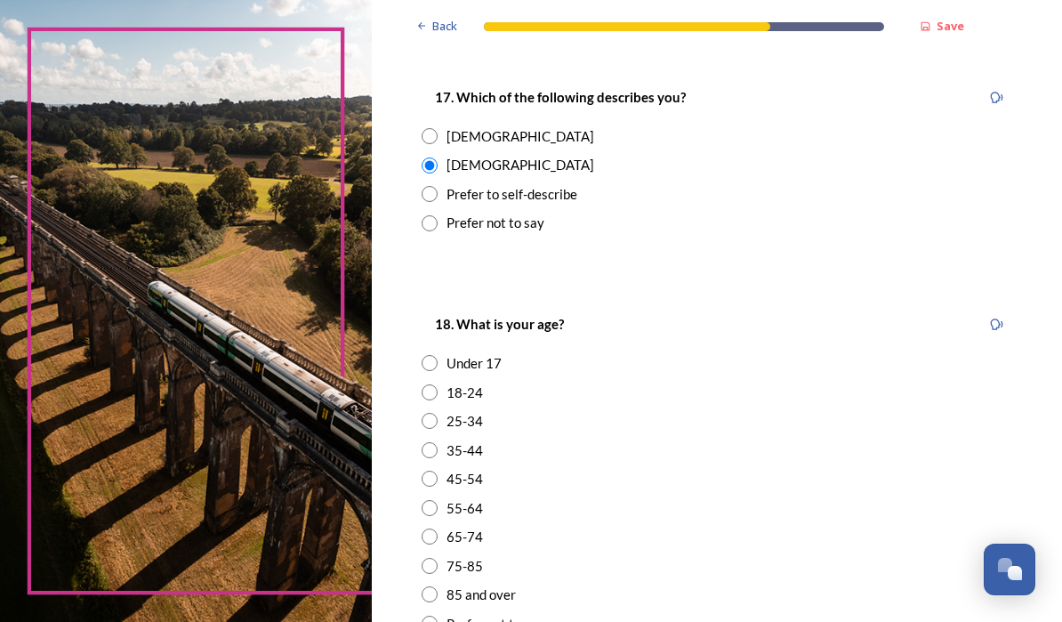
scroll to position [316, 0]
click at [536, 469] on div "45-54" at bounding box center [717, 479] width 591 height 20
radio input "true"
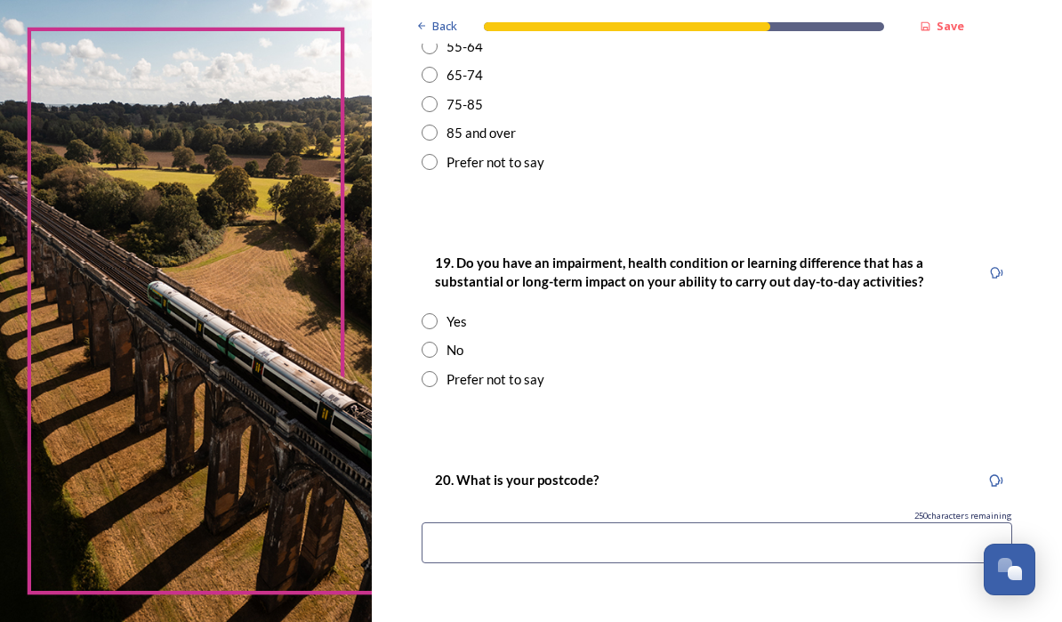
scroll to position [778, 0]
click at [464, 340] on div "No" at bounding box center [455, 350] width 17 height 20
radio input "true"
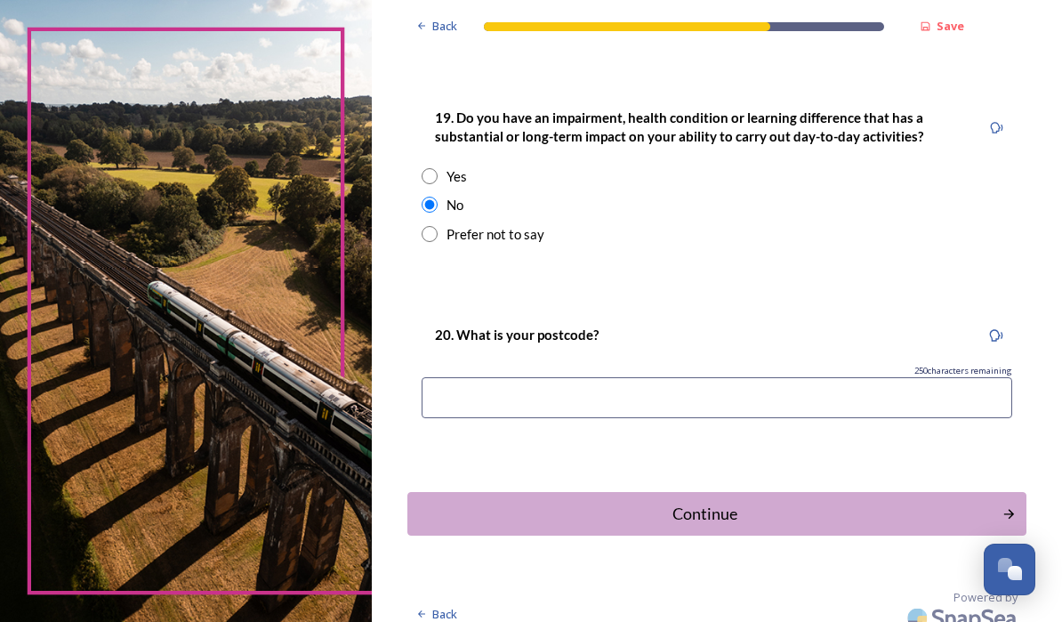
scroll to position [923, 0]
click at [753, 384] on input at bounding box center [717, 397] width 591 height 41
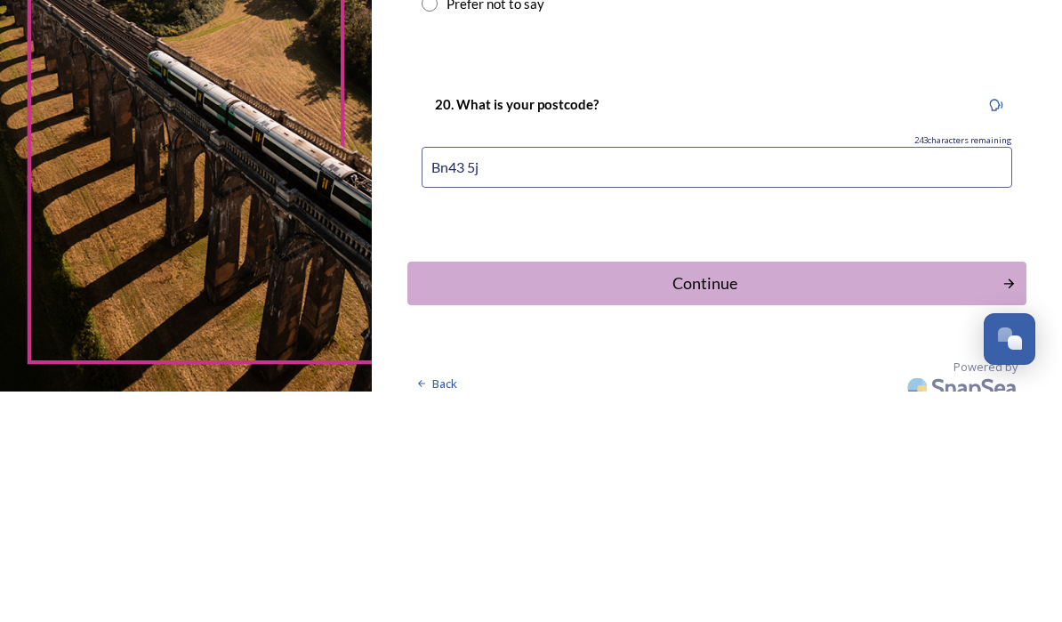
type input "Bn43 5jq"
click at [730, 502] on div "Continue" at bounding box center [705, 514] width 576 height 24
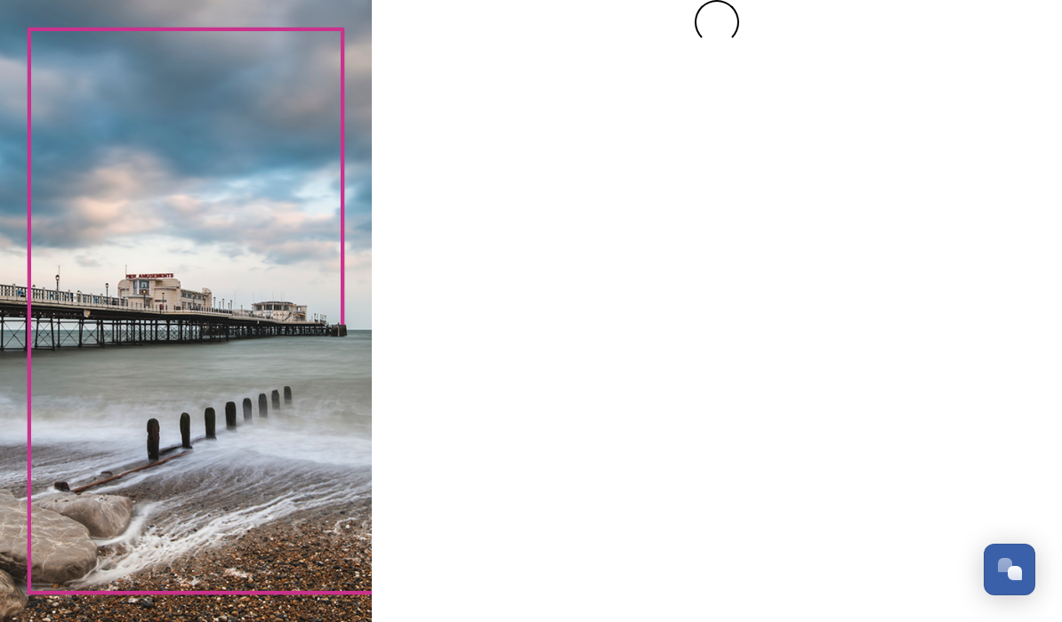
scroll to position [0, 0]
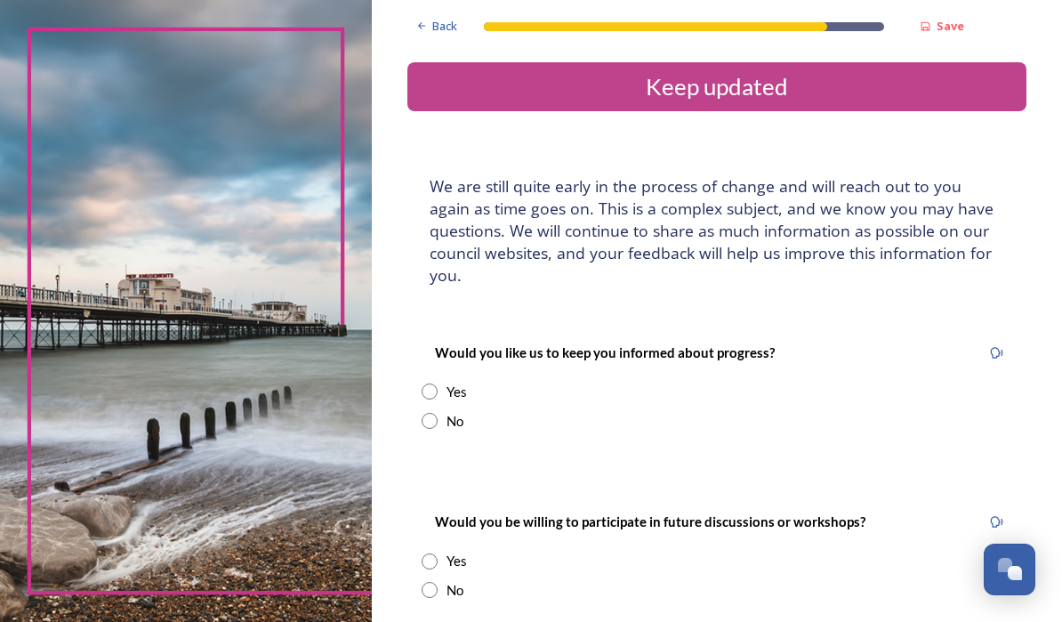
click at [438, 383] on input "radio" at bounding box center [430, 391] width 16 height 16
radio input "true"
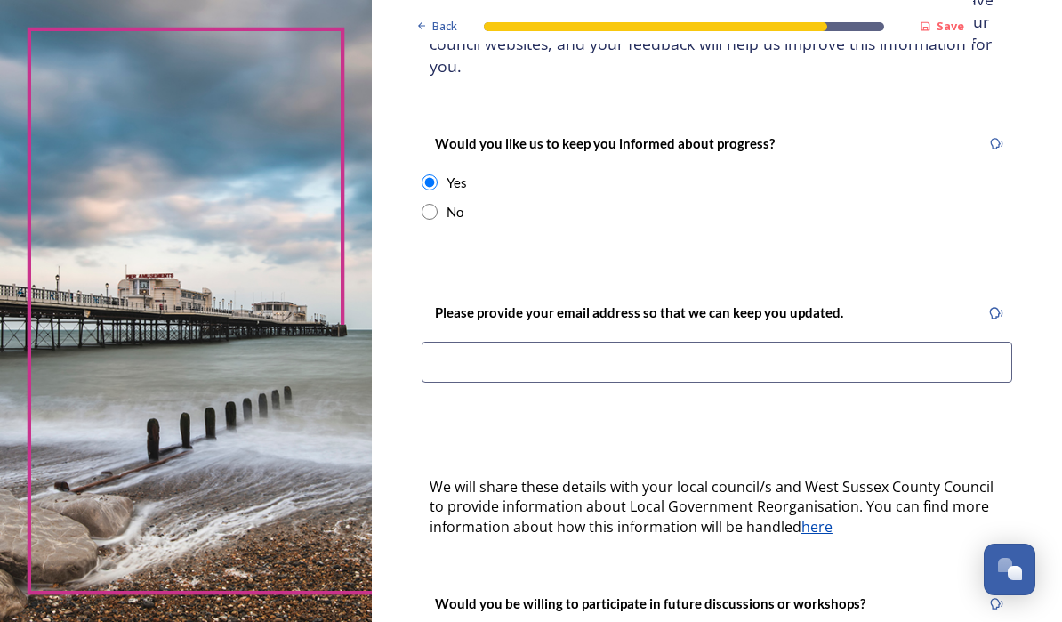
scroll to position [209, 0]
click at [502, 342] on input at bounding box center [717, 362] width 591 height 41
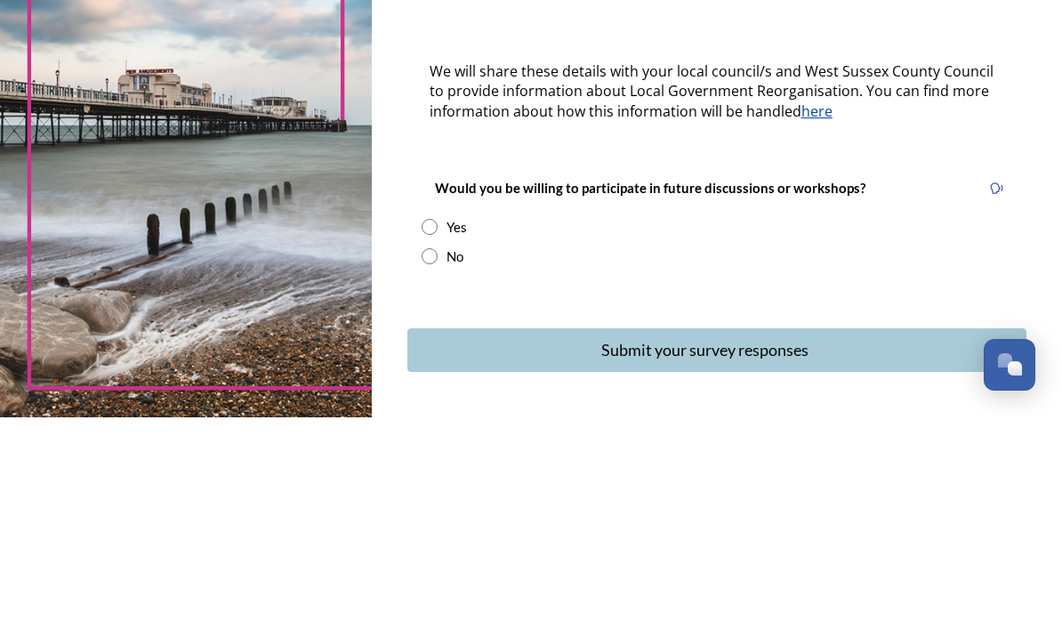
scroll to position [420, 0]
type input "adam@tinworth.org"
click at [863, 422] on div "Yes" at bounding box center [717, 432] width 591 height 20
radio input "true"
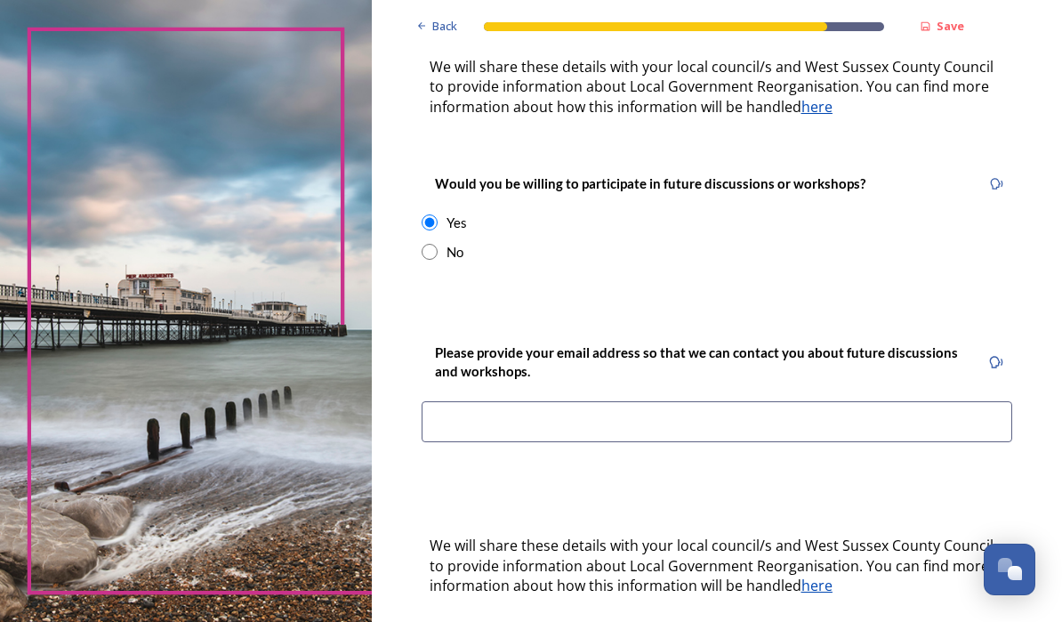
scroll to position [629, 0]
click at [893, 416] on input at bounding box center [717, 421] width 591 height 41
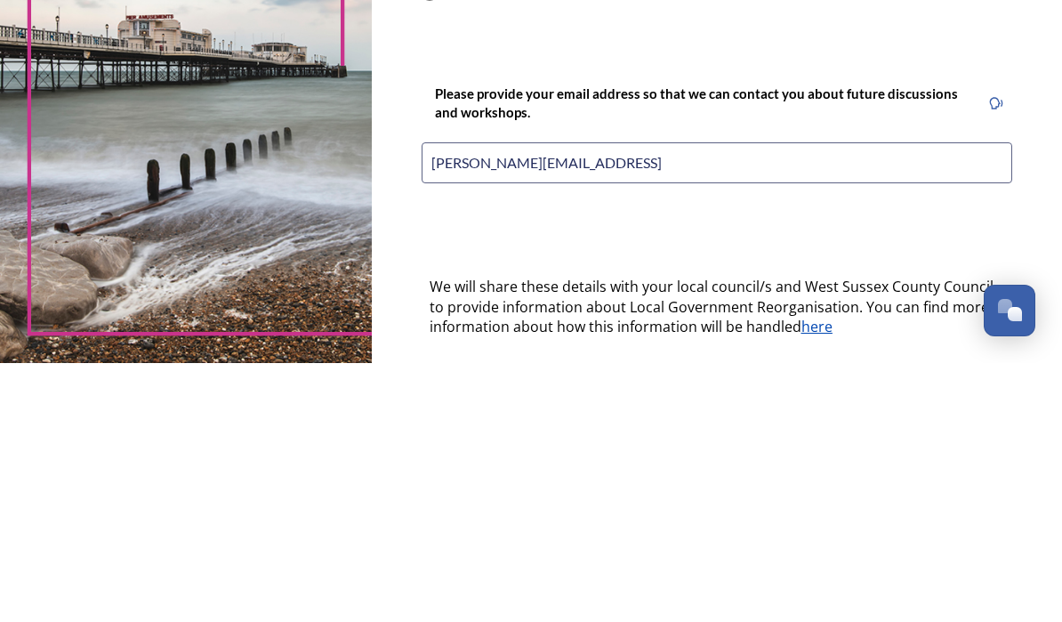
type input "adam@tinworth.org"
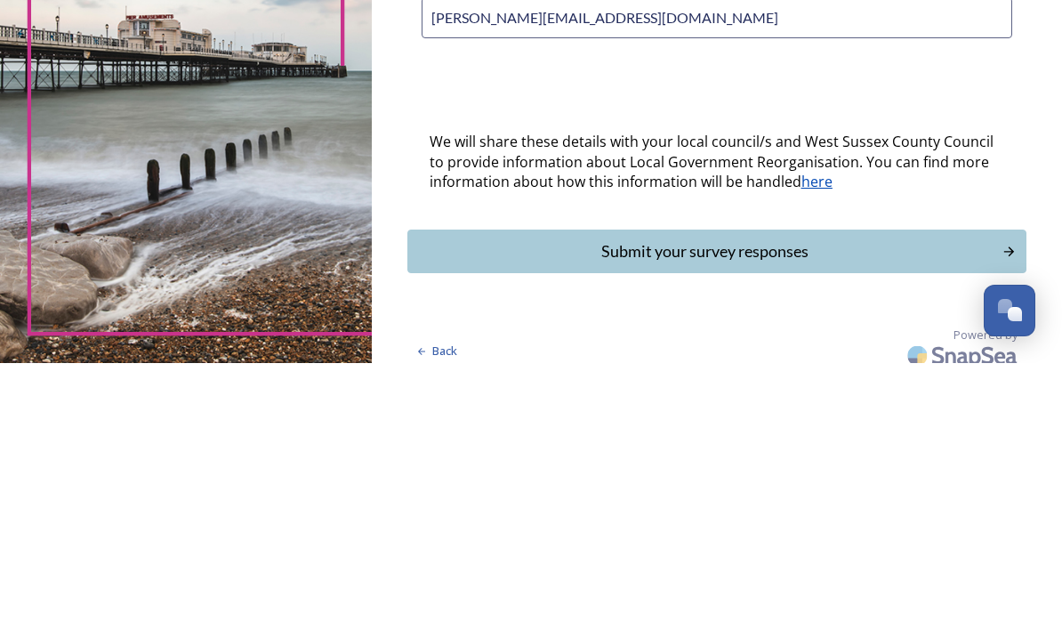
scroll to position [773, 0]
click at [905, 499] on div "Submit your survey responses" at bounding box center [705, 511] width 576 height 24
